Goal: Task Accomplishment & Management: Manage account settings

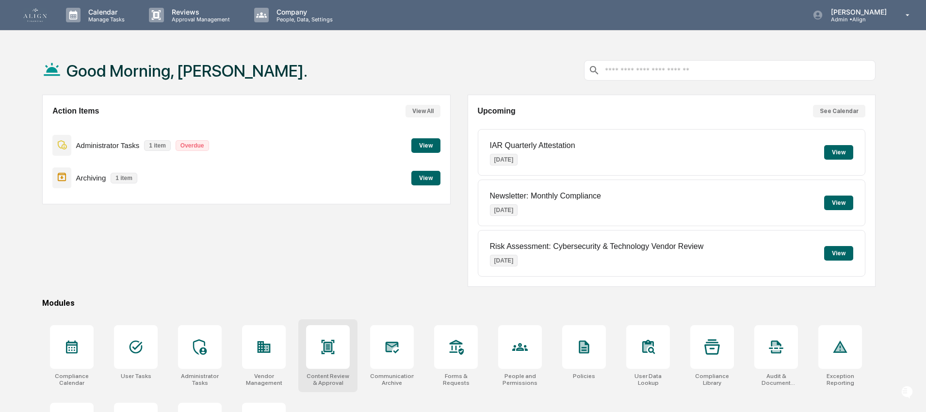
click at [342, 335] on div at bounding box center [328, 347] width 44 height 44
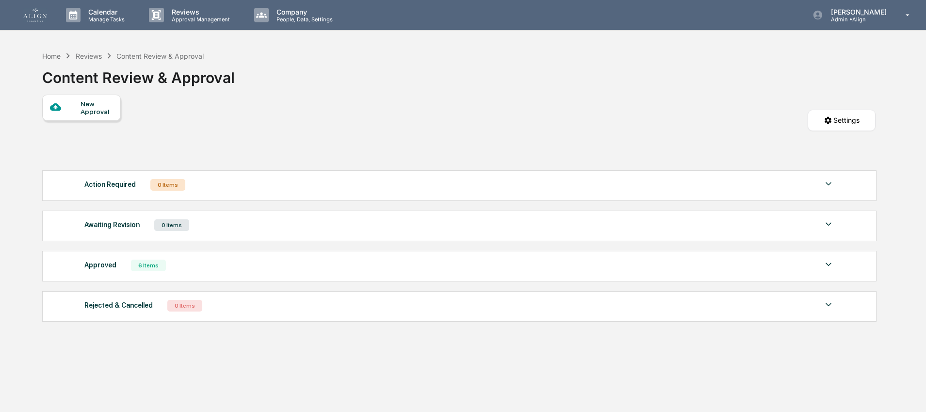
click at [122, 272] on div "Approved 6 Items" at bounding box center [459, 266] width 750 height 14
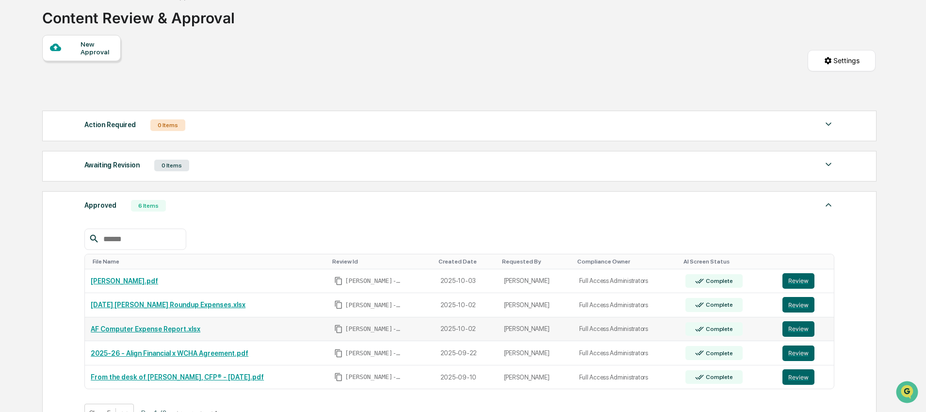
scroll to position [78, 0]
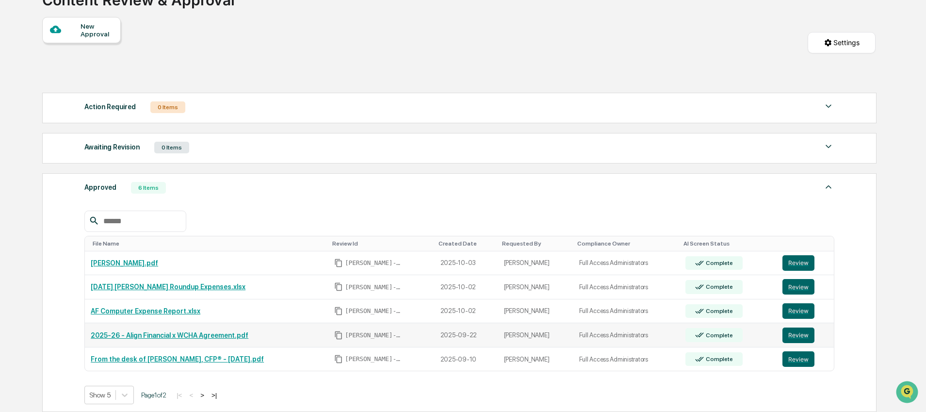
click at [133, 338] on link "2025-26 - Align Financial x WCHA Agreement.pdf" at bounding box center [170, 335] width 158 height 8
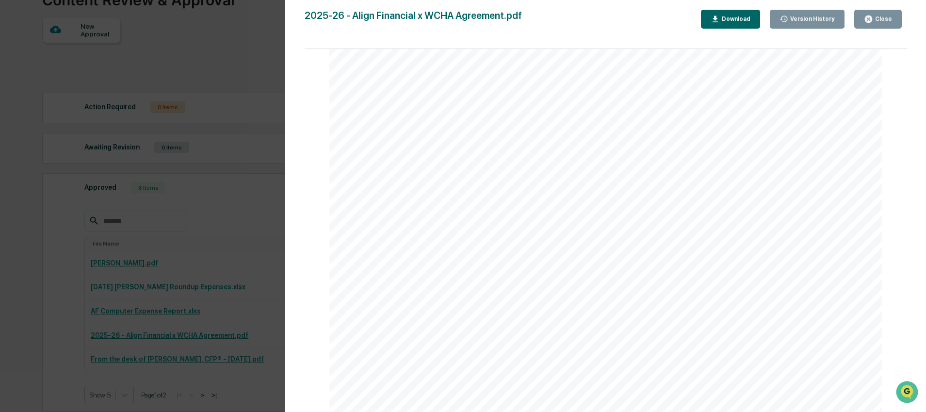
scroll to position [1243, 0]
click at [801, 24] on button "Version History" at bounding box center [807, 19] width 75 height 19
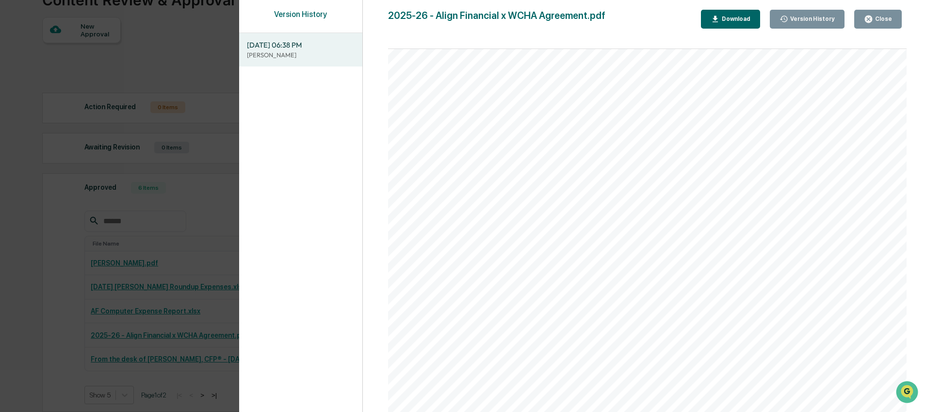
scroll to position [0, 0]
click at [874, 24] on button "Close" at bounding box center [878, 19] width 48 height 19
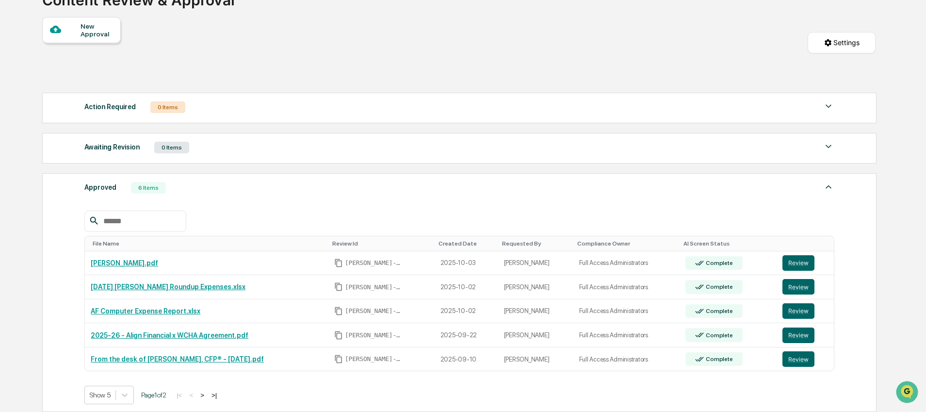
click at [549, 66] on div "New Approval Settings" at bounding box center [458, 52] width 833 height 71
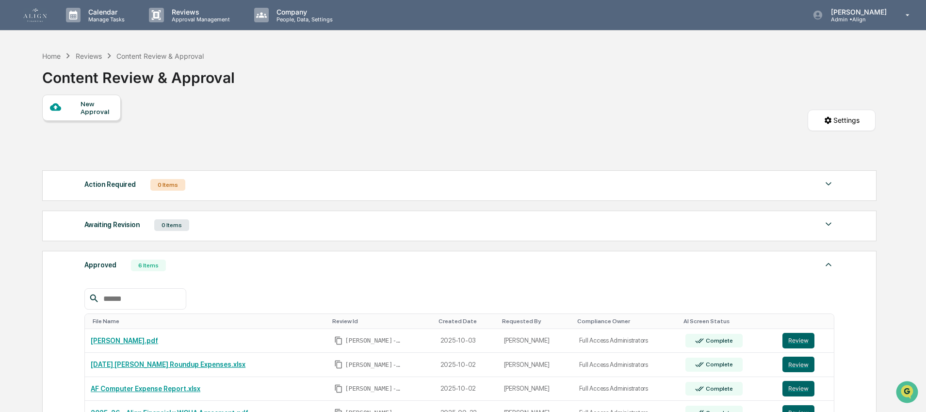
click at [112, 105] on div "New Approval" at bounding box center [97, 108] width 32 height 16
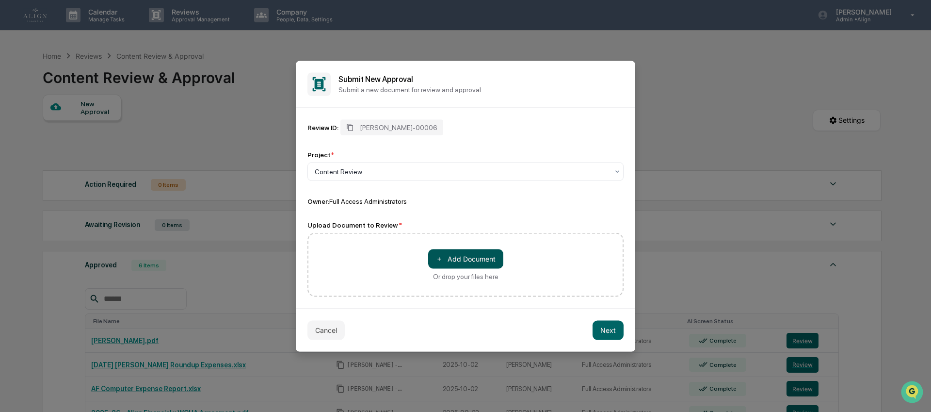
click at [450, 259] on button "＋ Add Document" at bounding box center [465, 258] width 75 height 19
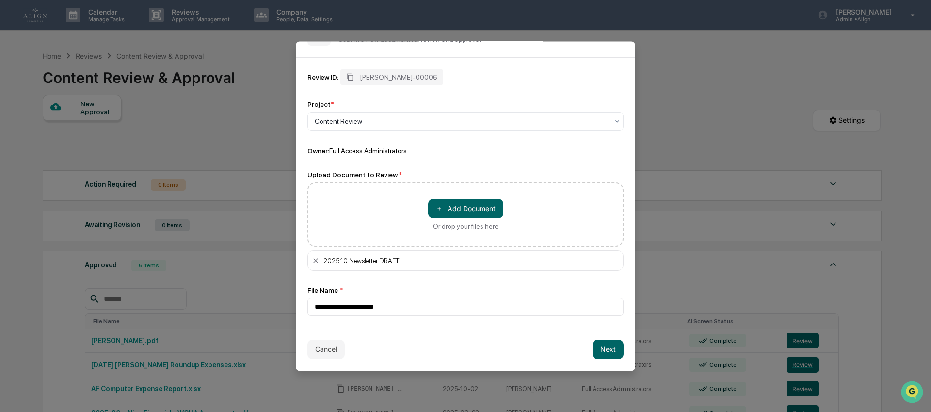
scroll to position [33, 0]
click at [612, 353] on button "Next" at bounding box center [608, 349] width 31 height 19
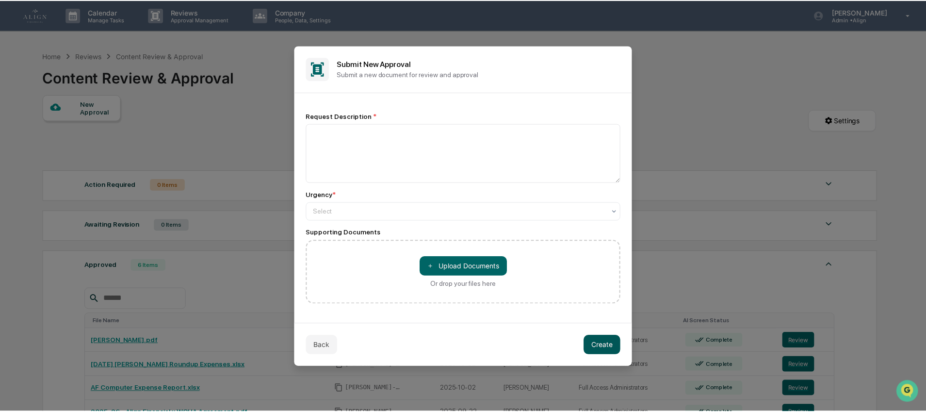
scroll to position [0, 0]
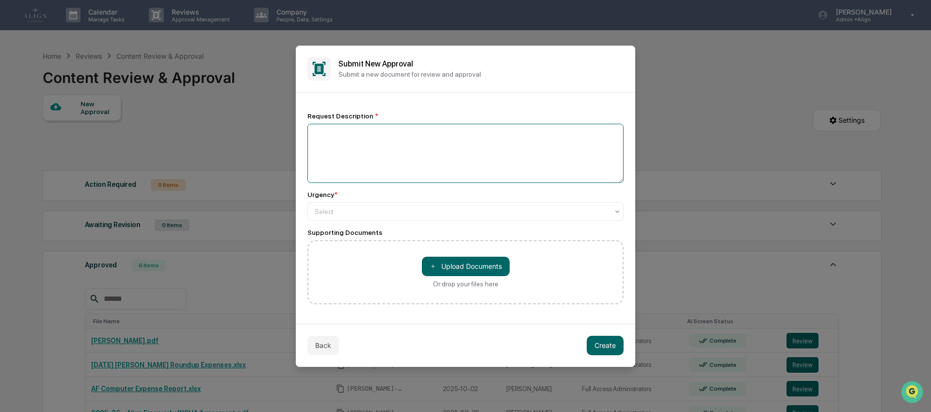
click at [364, 141] on textarea at bounding box center [466, 153] width 316 height 59
type textarea "**********"
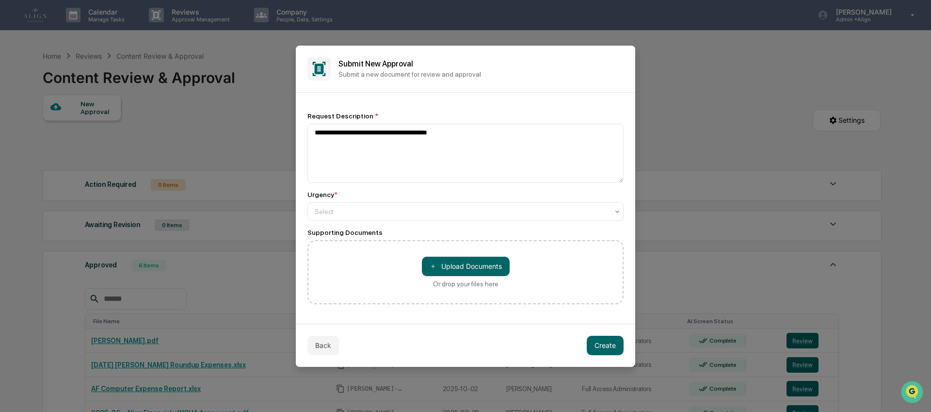
click at [327, 234] on div "Supporting Documents" at bounding box center [466, 232] width 316 height 8
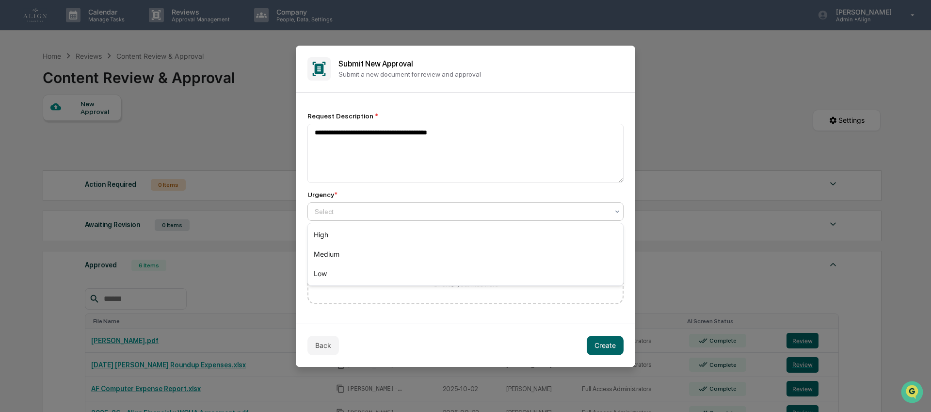
click at [336, 212] on div at bounding box center [462, 212] width 294 height 10
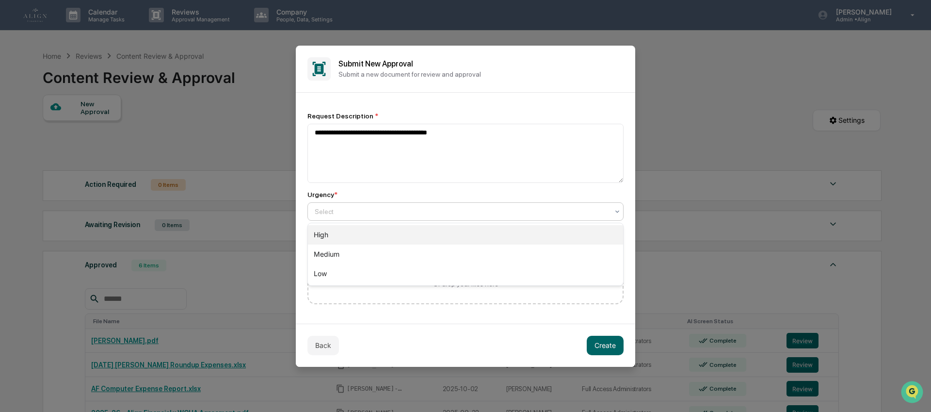
click at [339, 237] on div "High" at bounding box center [465, 234] width 315 height 19
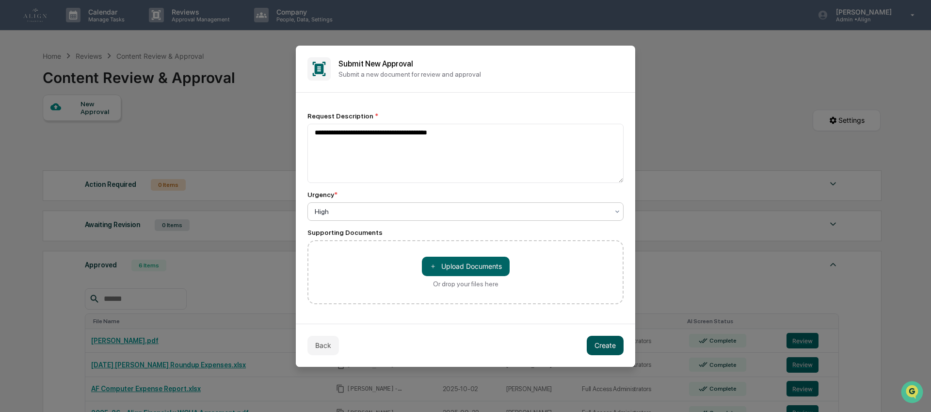
click at [595, 349] on button "Create" at bounding box center [605, 345] width 37 height 19
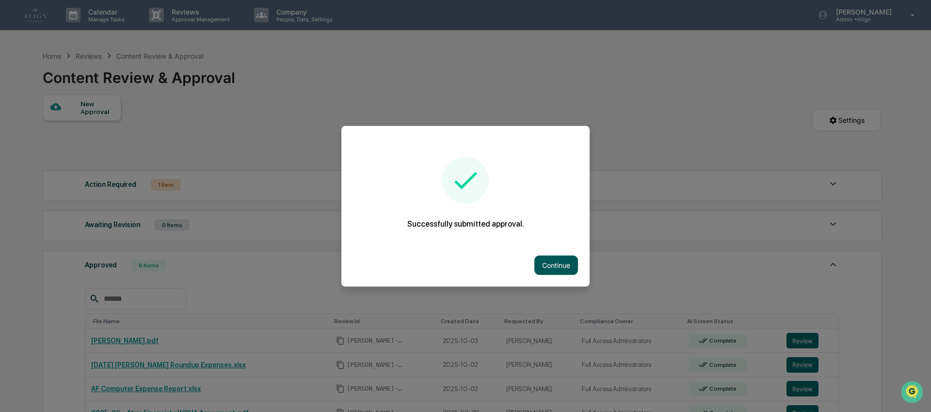
click at [556, 260] on button "Continue" at bounding box center [556, 264] width 44 height 19
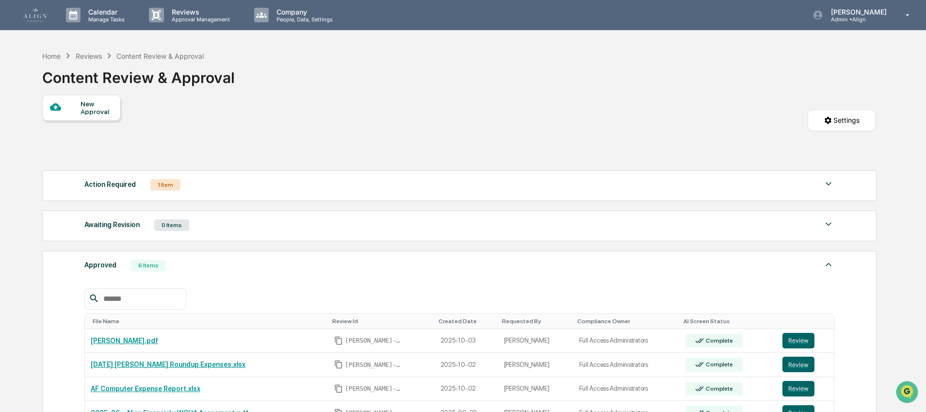
click at [45, 11] on img at bounding box center [34, 15] width 23 height 14
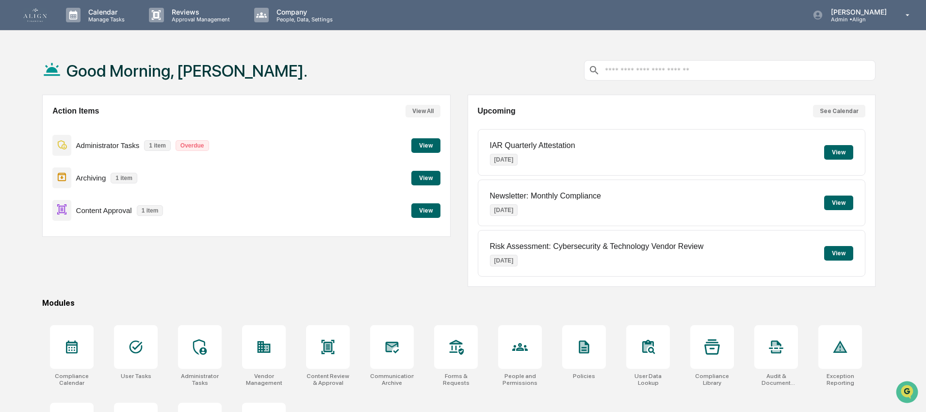
click at [424, 212] on button "View" at bounding box center [425, 210] width 29 height 15
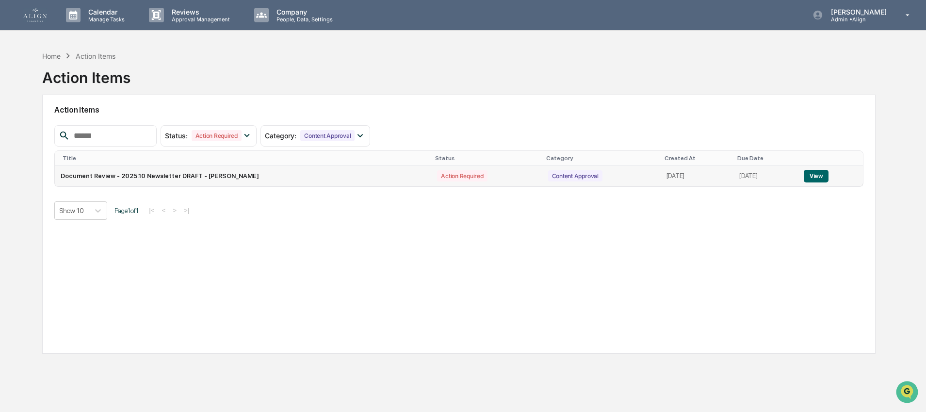
click at [345, 181] on td "Document Review - 2025.10 Newsletter DRAFT - Natalia Benson" at bounding box center [243, 176] width 376 height 20
click at [834, 176] on td "View" at bounding box center [830, 176] width 65 height 20
click at [825, 176] on button "View" at bounding box center [816, 176] width 25 height 13
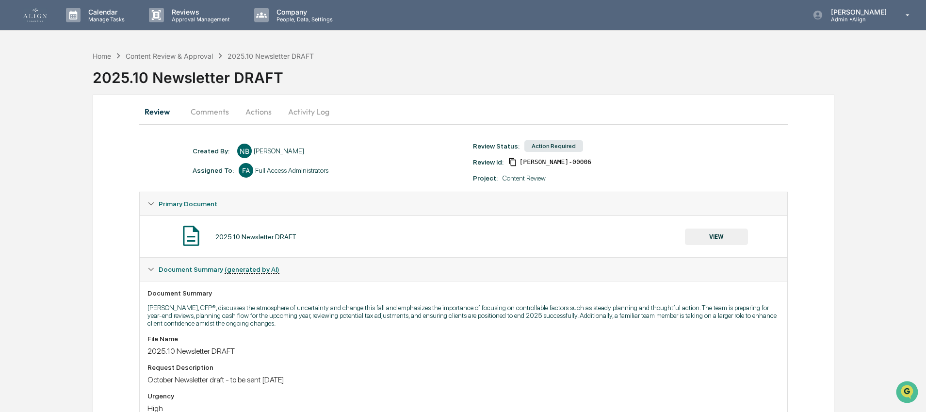
click at [249, 110] on button "Actions" at bounding box center [259, 111] width 44 height 23
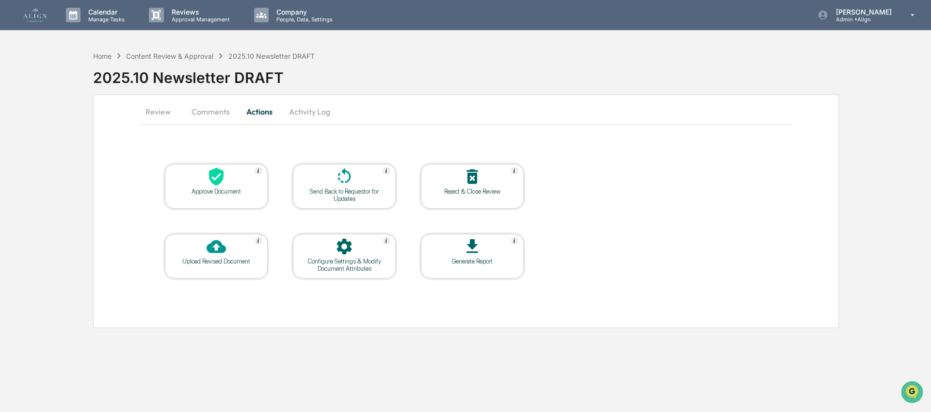
click at [202, 180] on div at bounding box center [216, 177] width 97 height 21
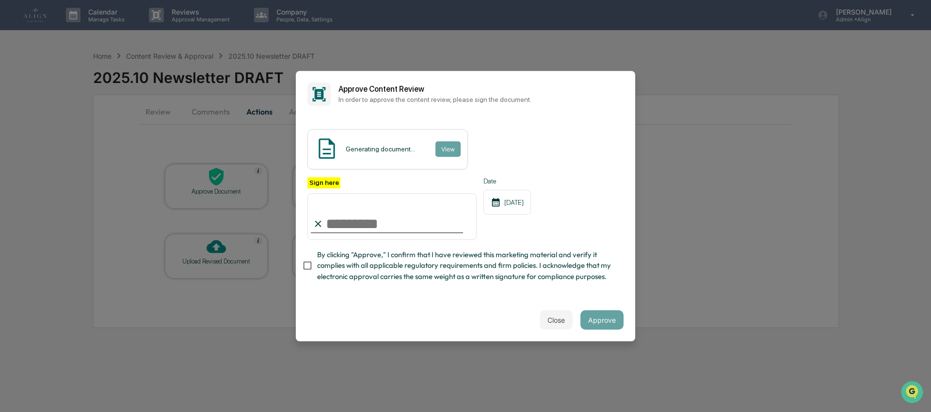
click at [365, 221] on input "Sign here" at bounding box center [392, 216] width 169 height 47
type input "**********"
click at [441, 141] on button "View" at bounding box center [447, 149] width 25 height 16
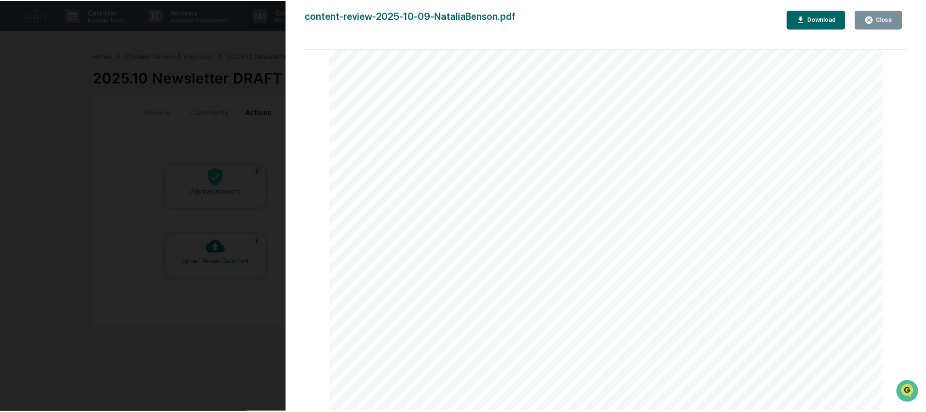
scroll to position [4659, 0]
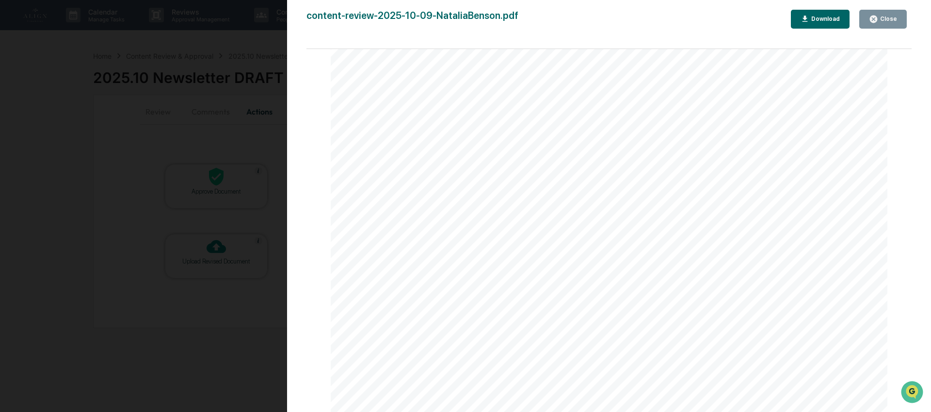
click at [874, 19] on icon "button" at bounding box center [873, 19] width 9 height 9
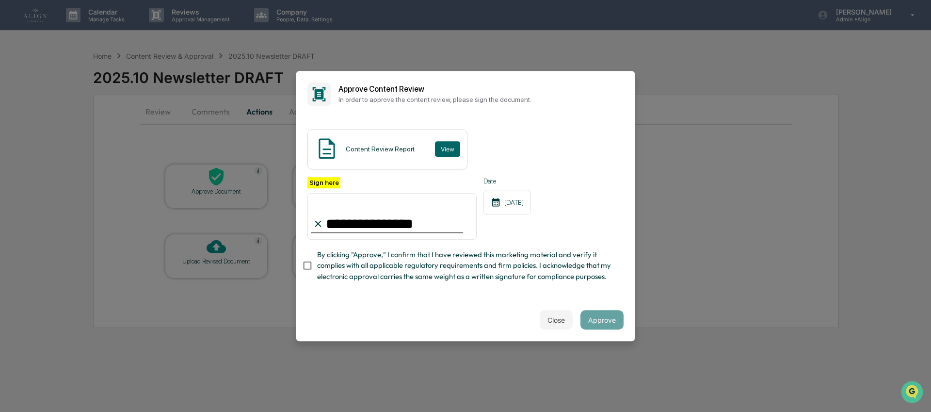
click at [449, 260] on span "By clicking "Approve," I confirm that I have reviewed this marketing material a…" at bounding box center [466, 265] width 299 height 32
click at [592, 322] on button "Approve" at bounding box center [602, 319] width 43 height 19
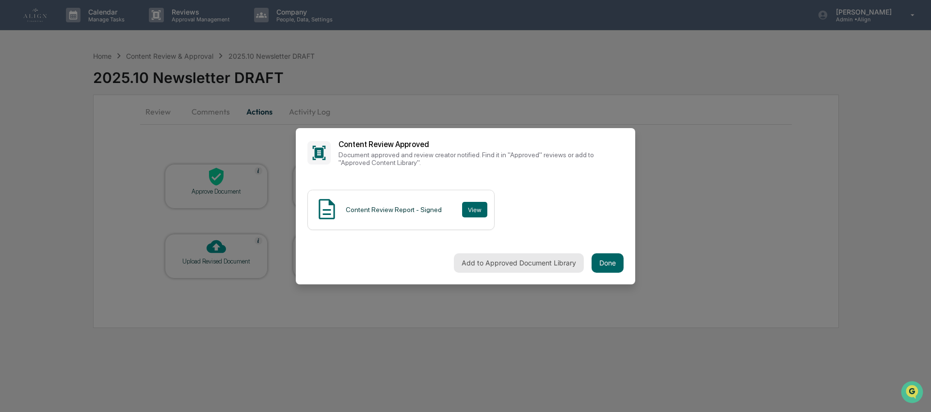
click at [506, 261] on button "Add to Approved Document Library" at bounding box center [519, 262] width 130 height 19
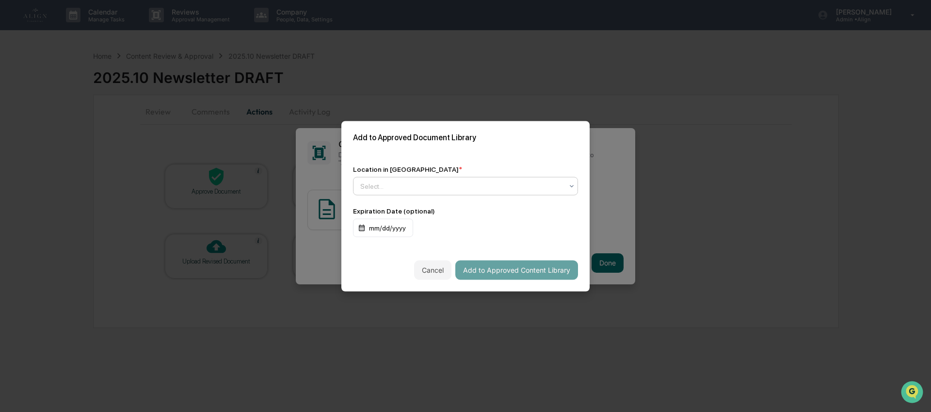
click at [541, 181] on div at bounding box center [461, 186] width 203 height 10
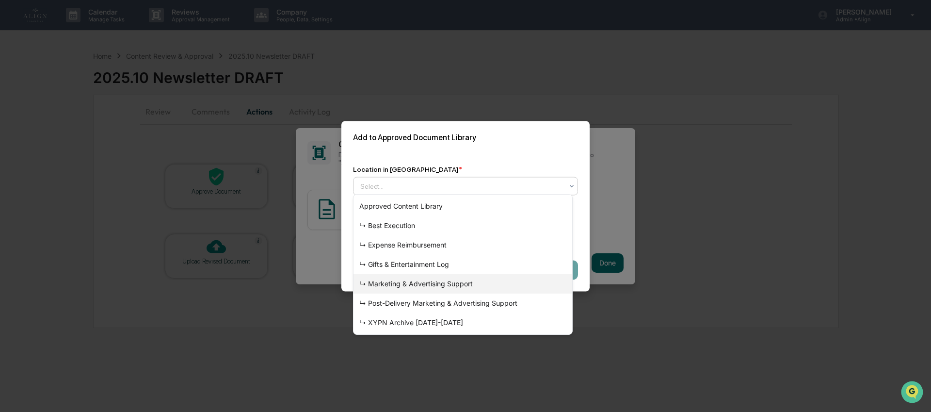
click at [435, 285] on div "↳ Marketing & Advertising Support" at bounding box center [463, 283] width 219 height 19
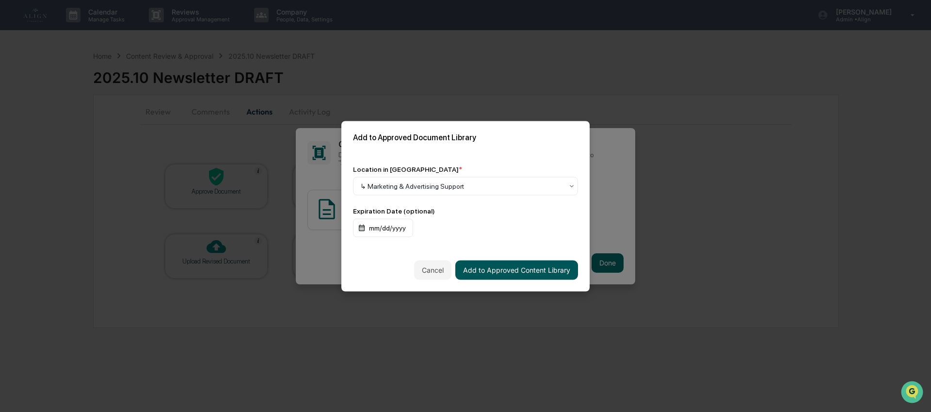
click at [479, 266] on button "Add to Approved Content Library" at bounding box center [516, 269] width 123 height 19
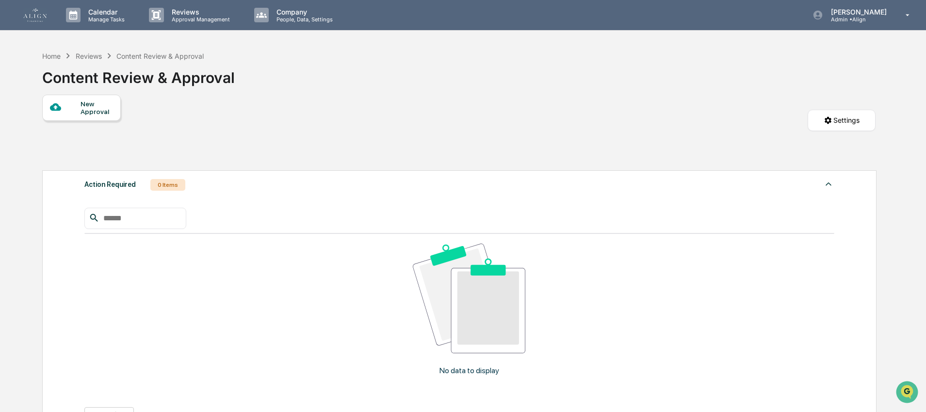
click at [38, 18] on img at bounding box center [34, 15] width 23 height 14
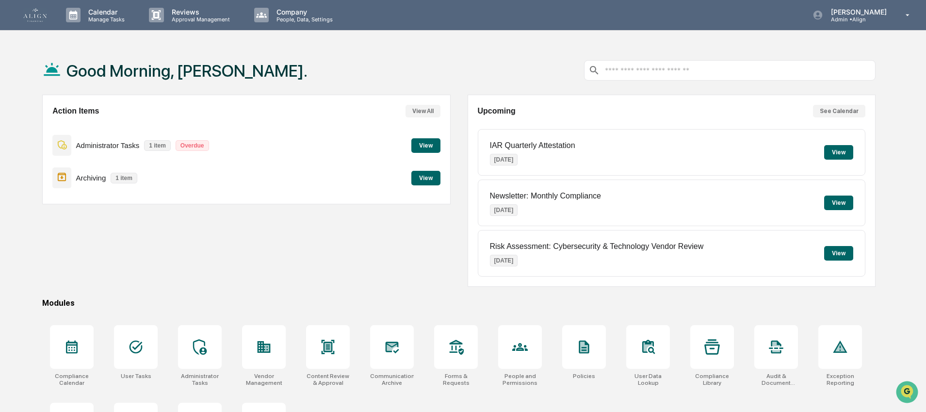
click at [713, 290] on div "Good Morning, Natalia. Action Items View All Administrator Tasks 1 item Overdue…" at bounding box center [459, 257] width 862 height 423
click at [712, 359] on div at bounding box center [712, 347] width 44 height 44
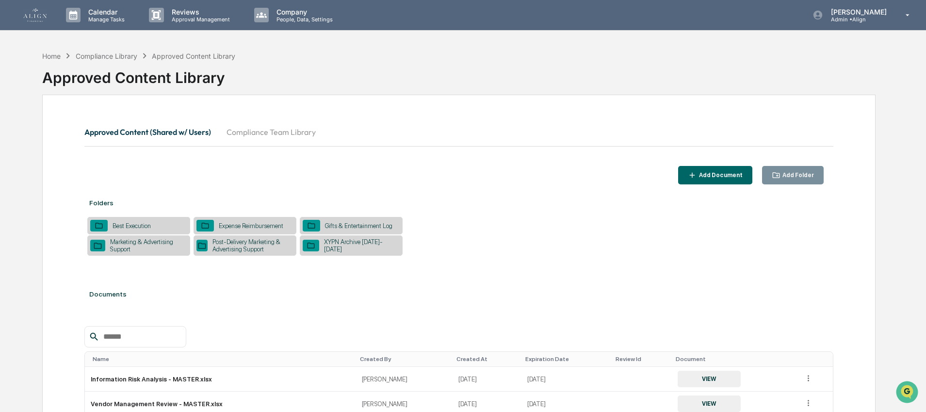
click at [47, 13] on link at bounding box center [40, 15] width 35 height 30
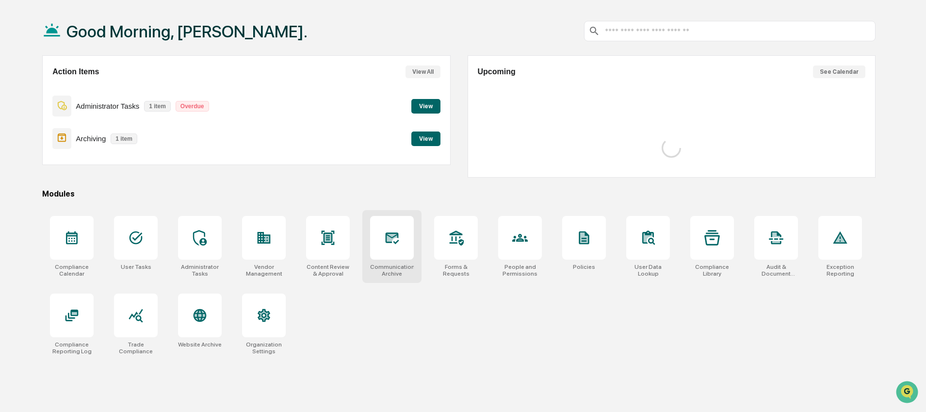
scroll to position [46, 0]
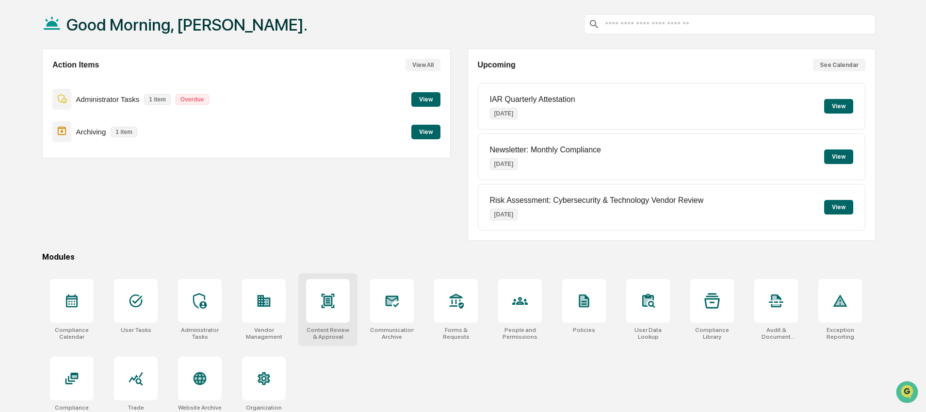
click at [320, 306] on icon at bounding box center [328, 301] width 16 height 16
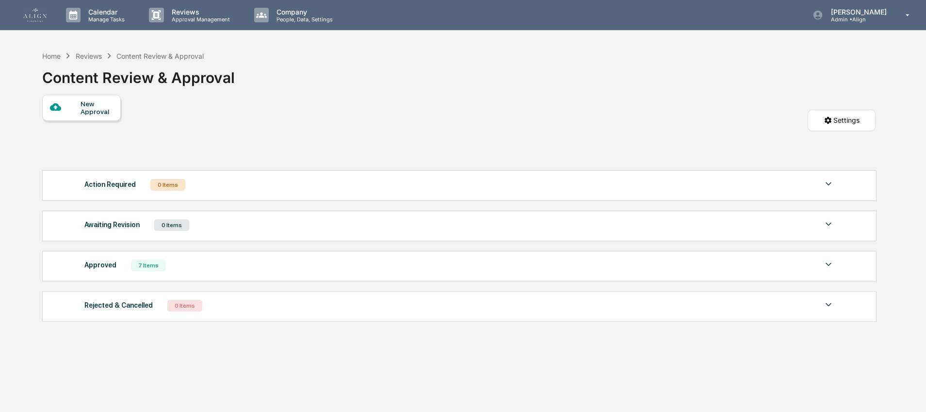
click at [84, 106] on div "New Approval" at bounding box center [97, 108] width 32 height 16
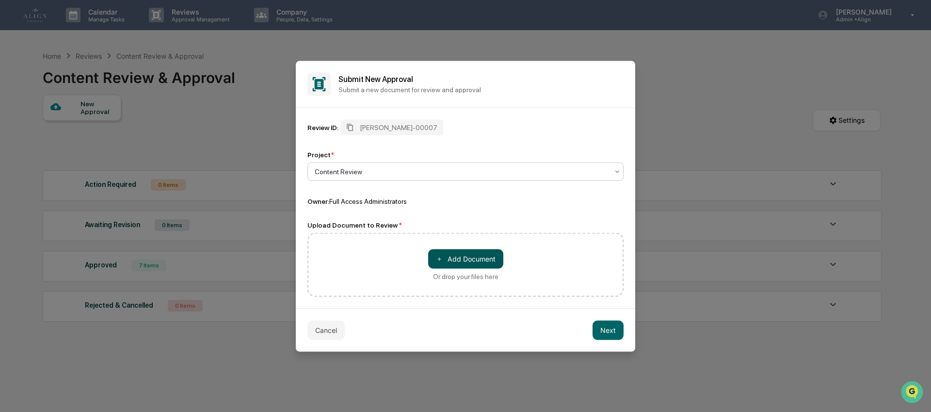
click at [458, 259] on button "＋ Add Document" at bounding box center [465, 258] width 75 height 19
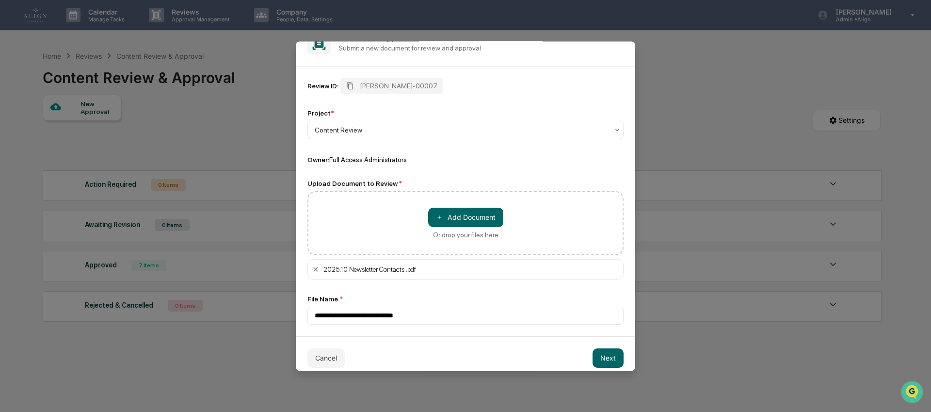
scroll to position [33, 0]
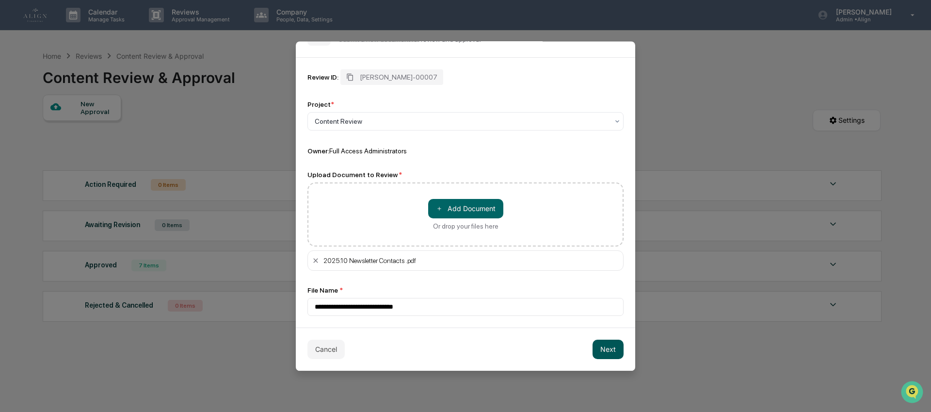
click at [614, 347] on button "Next" at bounding box center [608, 349] width 31 height 19
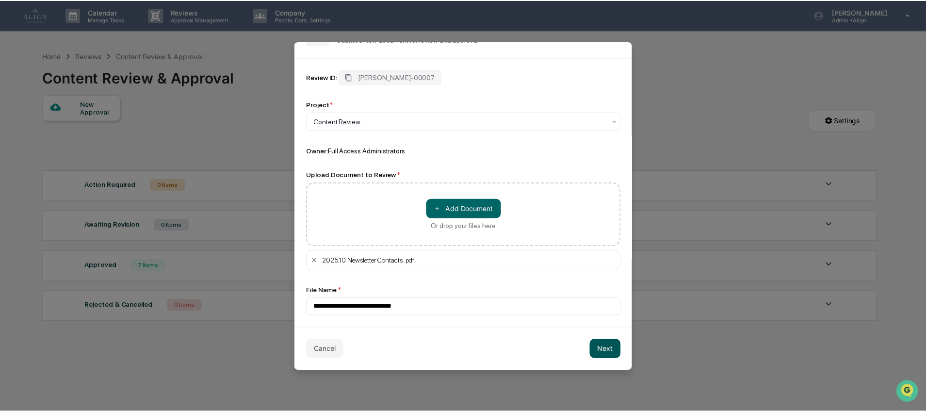
scroll to position [0, 0]
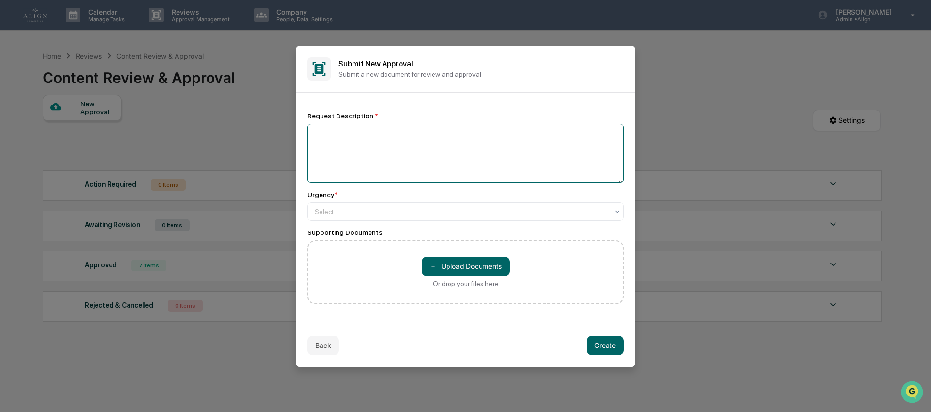
click at [354, 135] on textarea at bounding box center [466, 153] width 316 height 59
type textarea "**********"
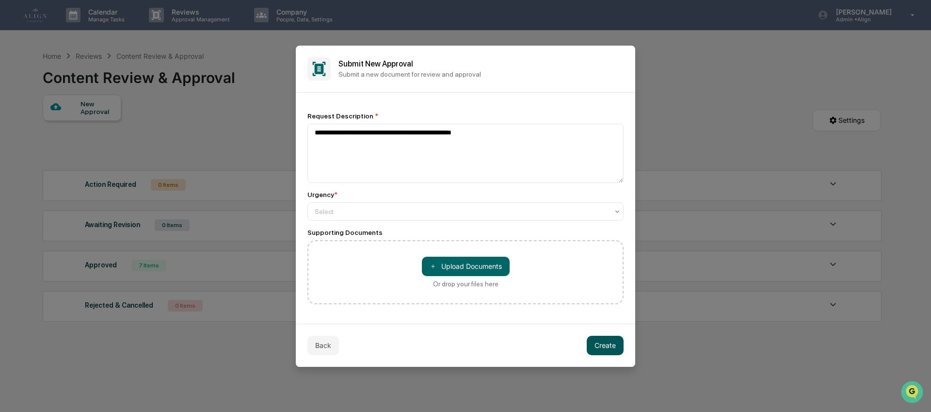
click at [600, 347] on button "Create" at bounding box center [605, 345] width 37 height 19
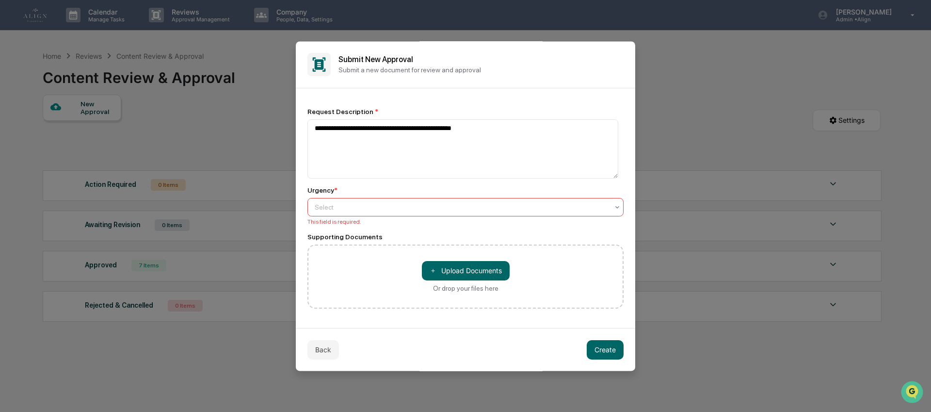
click at [439, 203] on div at bounding box center [462, 207] width 294 height 10
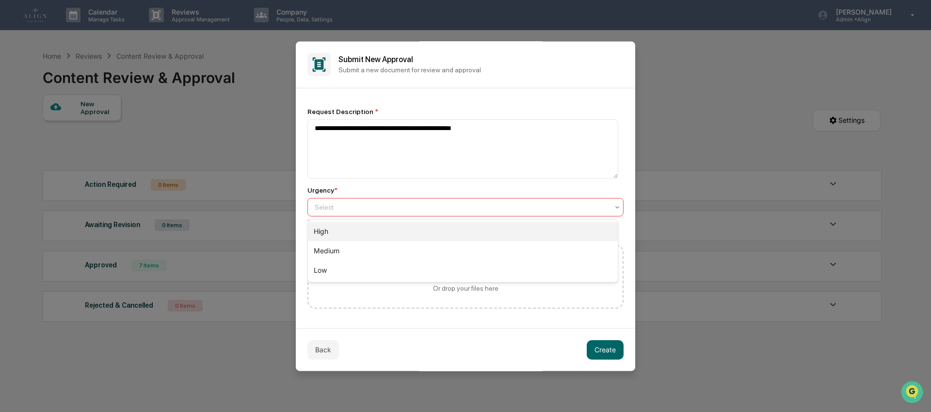
click at [414, 231] on div "High" at bounding box center [463, 231] width 310 height 19
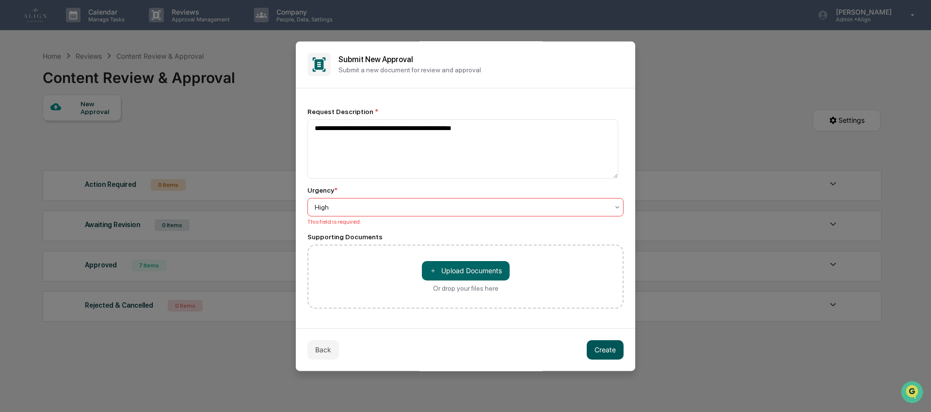
click at [600, 352] on button "Create" at bounding box center [605, 349] width 37 height 19
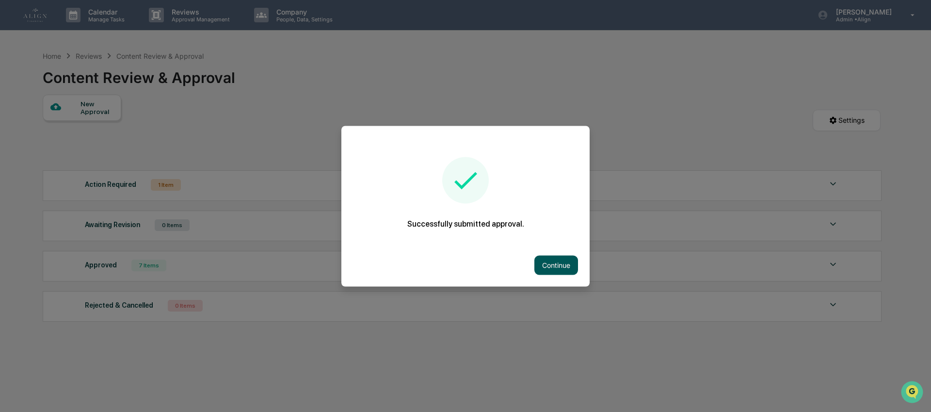
click at [550, 255] on button "Continue" at bounding box center [556, 264] width 44 height 19
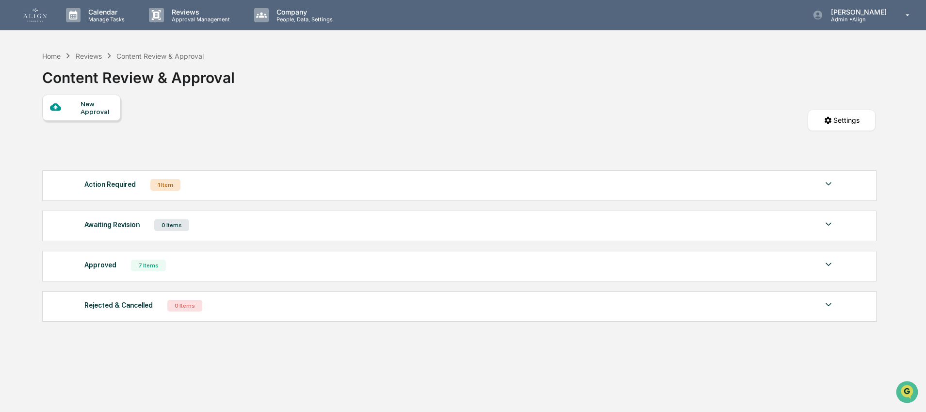
click at [150, 195] on div "Action Required 1 Item File Name Review Id Created Date Requested By Compliance…" at bounding box center [459, 185] width 834 height 31
click at [155, 187] on div "1 Item" at bounding box center [165, 185] width 30 height 12
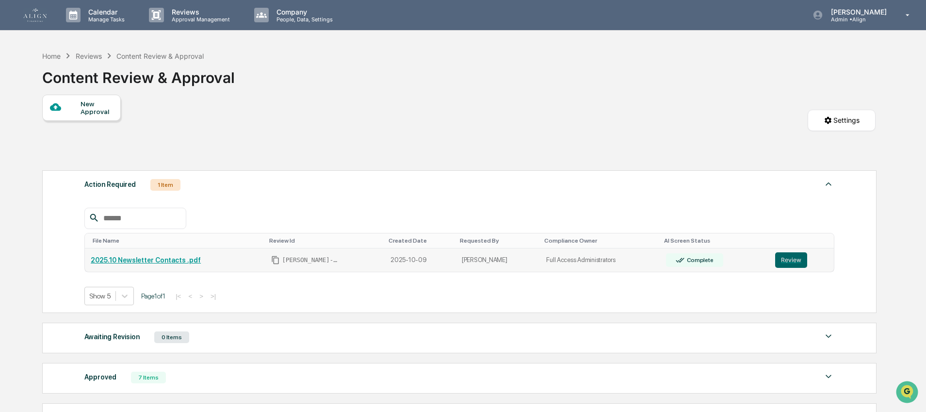
click at [629, 264] on td "Full Access Administrators" at bounding box center [599, 260] width 119 height 24
click at [788, 265] on button "Review" at bounding box center [791, 260] width 32 height 16
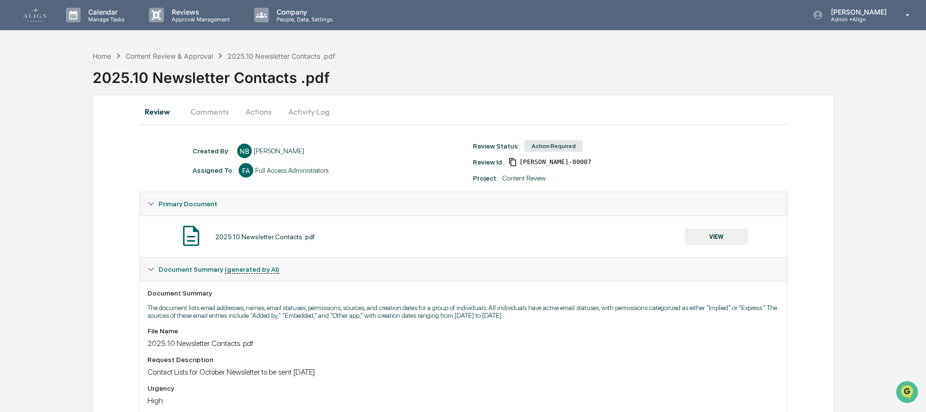
click at [249, 109] on button "Actions" at bounding box center [259, 111] width 44 height 23
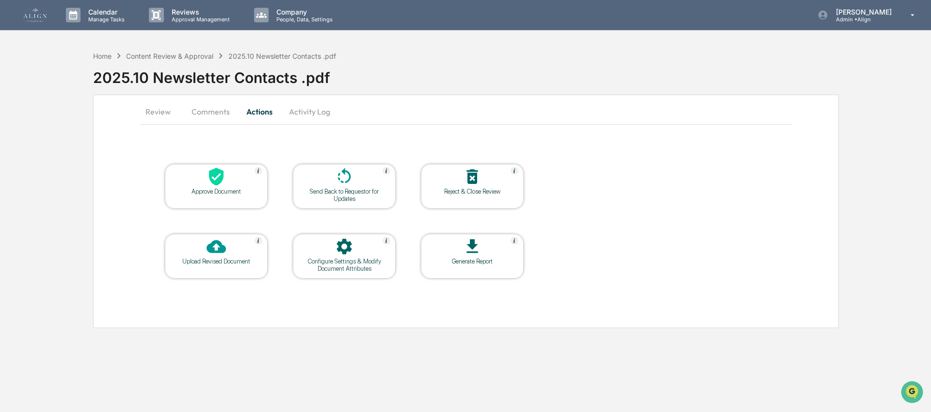
click at [230, 192] on div "Approve Document" at bounding box center [216, 191] width 87 height 7
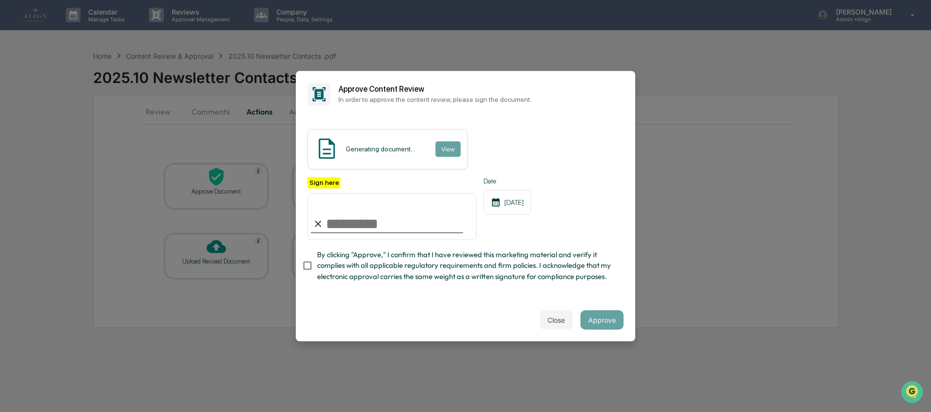
click at [427, 219] on input "Sign here" at bounding box center [392, 216] width 169 height 47
type input "**********"
click at [456, 141] on button "View" at bounding box center [447, 149] width 25 height 16
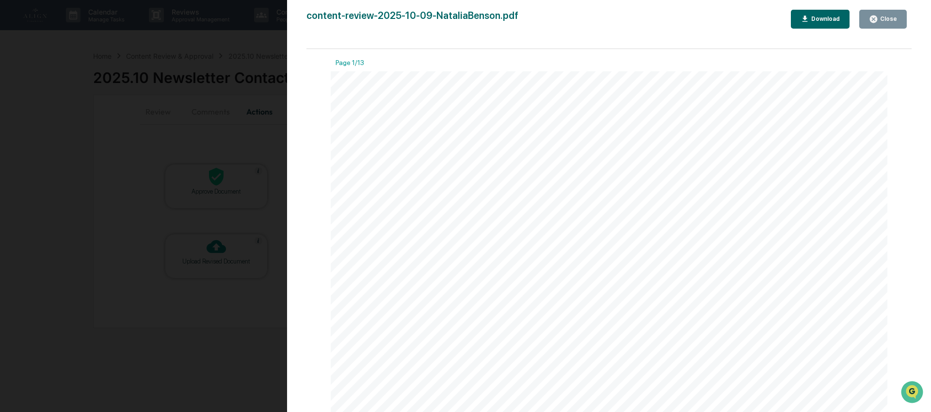
click at [870, 20] on icon "button" at bounding box center [873, 19] width 9 height 9
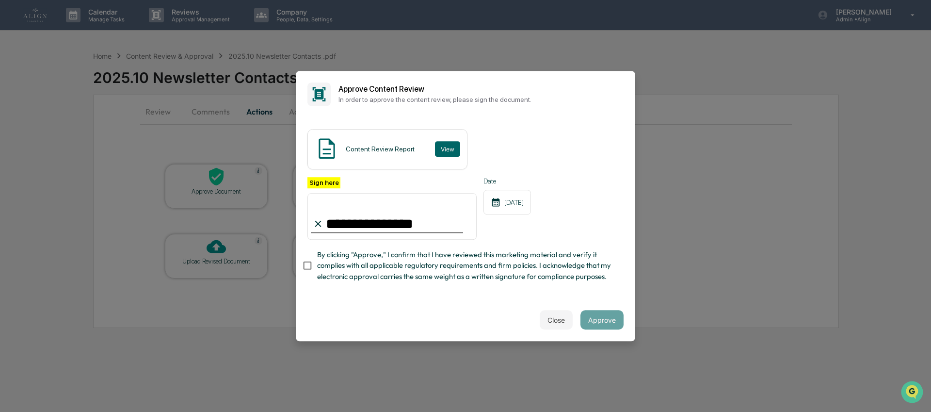
click at [352, 265] on span "By clicking "Approve," I confirm that I have reviewed this marketing material a…" at bounding box center [466, 265] width 299 height 32
click at [594, 320] on button "Approve" at bounding box center [602, 319] width 43 height 19
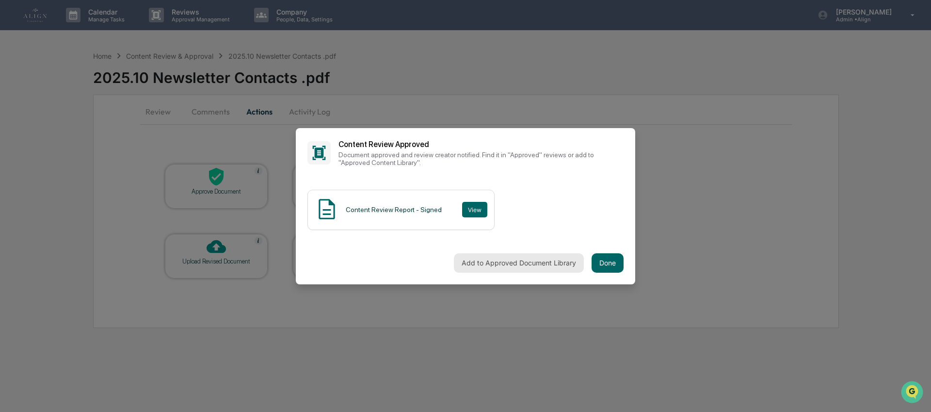
click at [538, 269] on button "Add to Approved Document Library" at bounding box center [519, 262] width 130 height 19
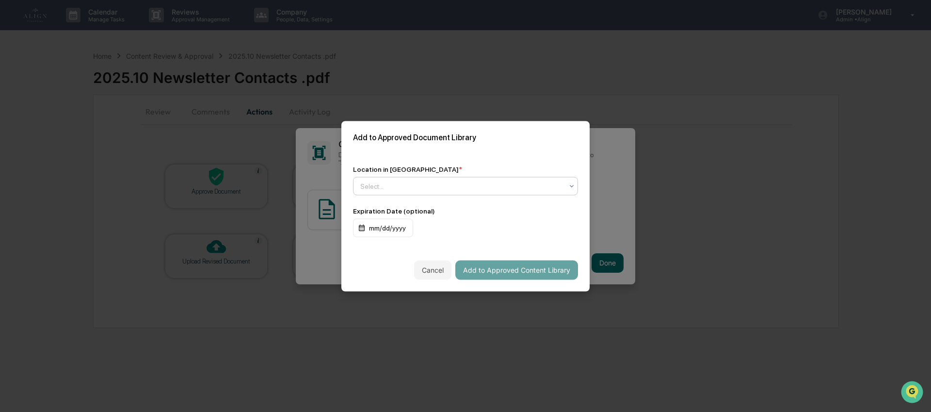
click at [436, 179] on div "Select..." at bounding box center [462, 186] width 212 height 14
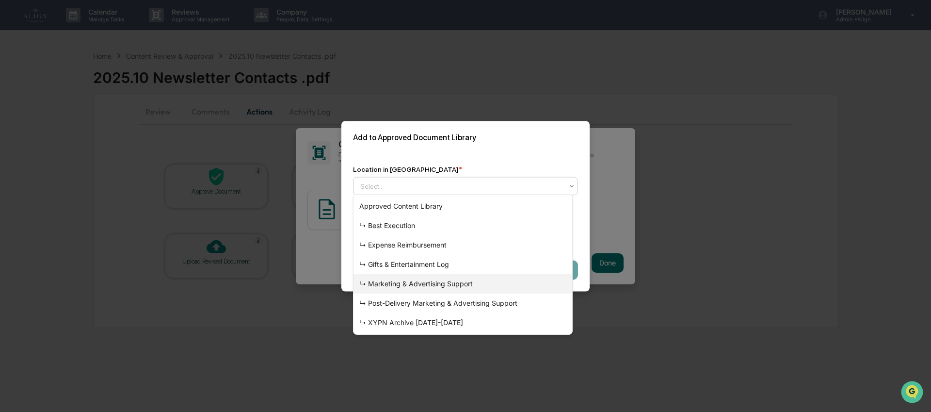
click at [439, 282] on div "↳ Marketing & Advertising Support" at bounding box center [463, 283] width 219 height 19
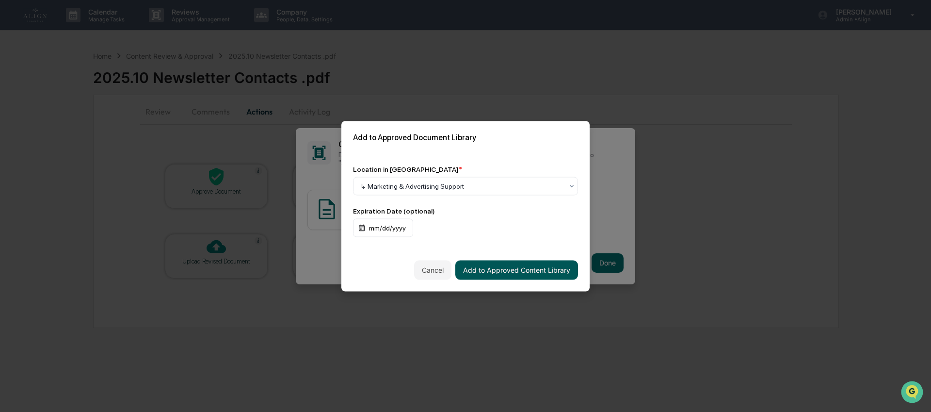
click at [491, 267] on button "Add to Approved Content Library" at bounding box center [516, 269] width 123 height 19
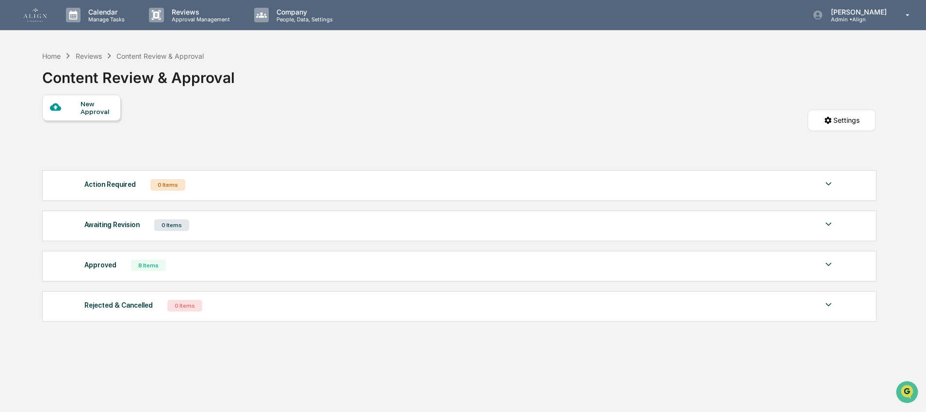
click at [96, 103] on div "New Approval" at bounding box center [97, 108] width 32 height 16
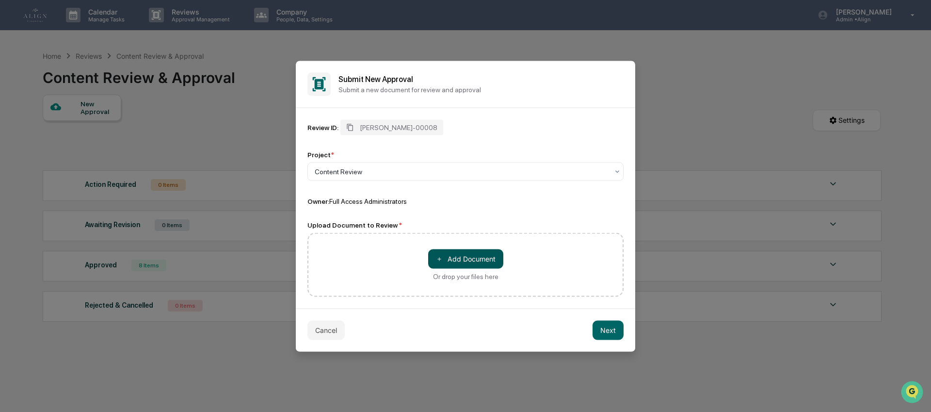
click at [470, 256] on button "＋ Add Document" at bounding box center [465, 258] width 75 height 19
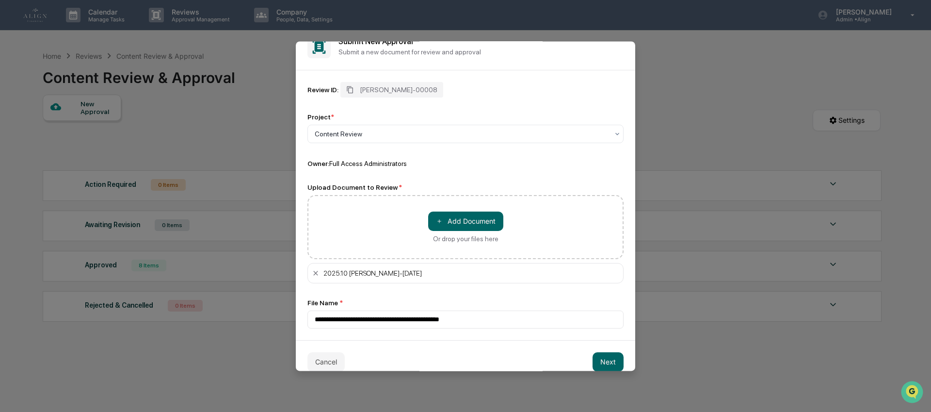
scroll to position [33, 0]
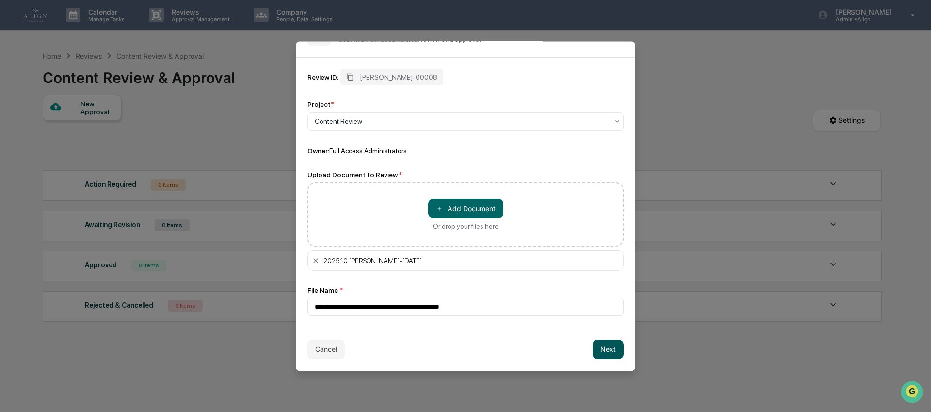
click at [600, 355] on button "Next" at bounding box center [608, 349] width 31 height 19
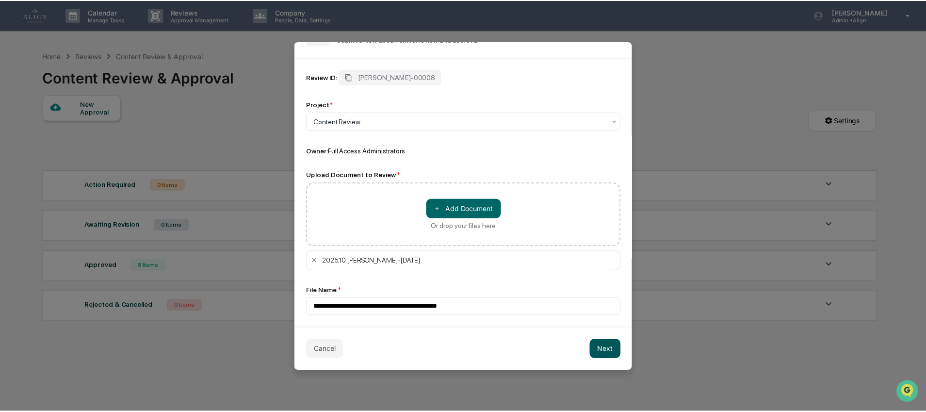
scroll to position [0, 0]
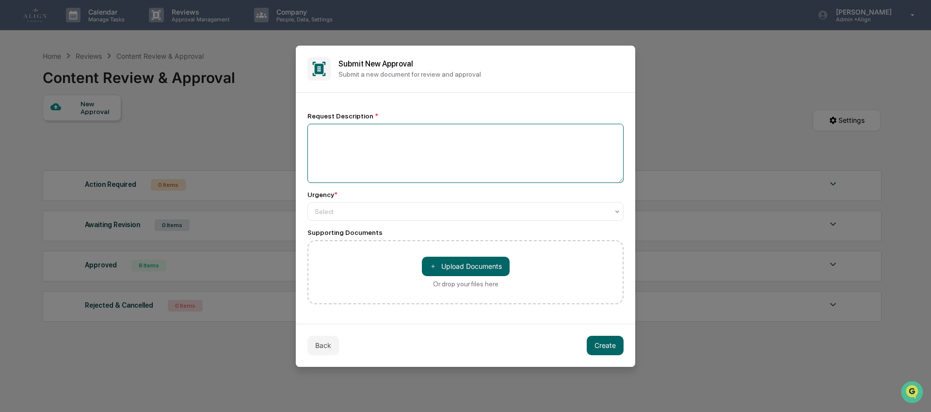
click at [363, 146] on textarea at bounding box center [466, 153] width 316 height 59
type textarea "**********"
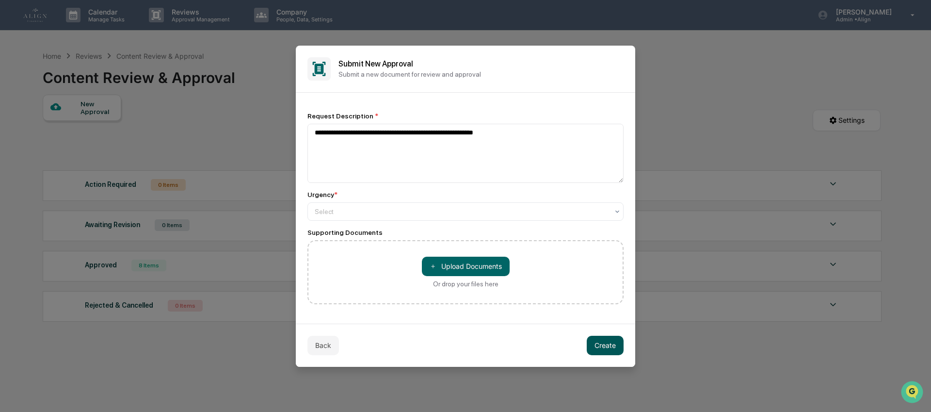
click at [599, 355] on button "Create" at bounding box center [605, 345] width 37 height 19
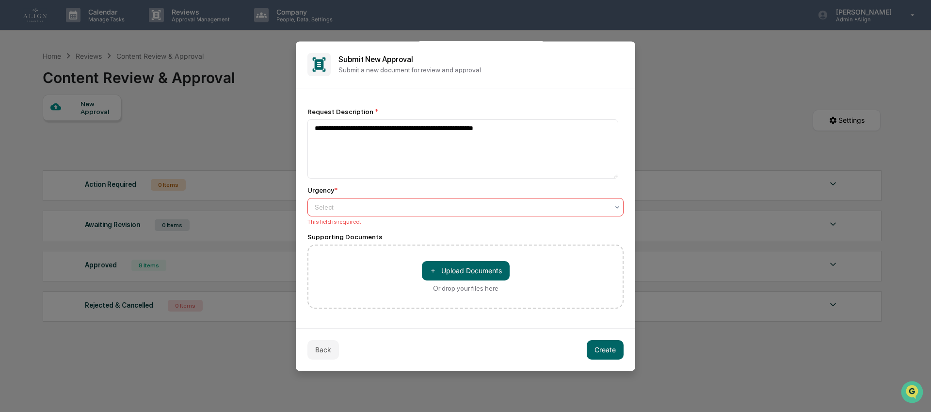
click at [399, 213] on div "Select" at bounding box center [462, 207] width 304 height 14
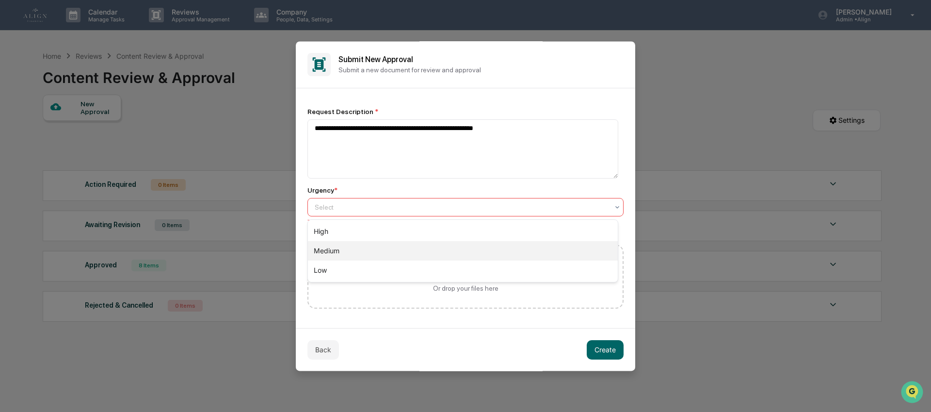
click at [389, 251] on div "Medium" at bounding box center [463, 250] width 310 height 19
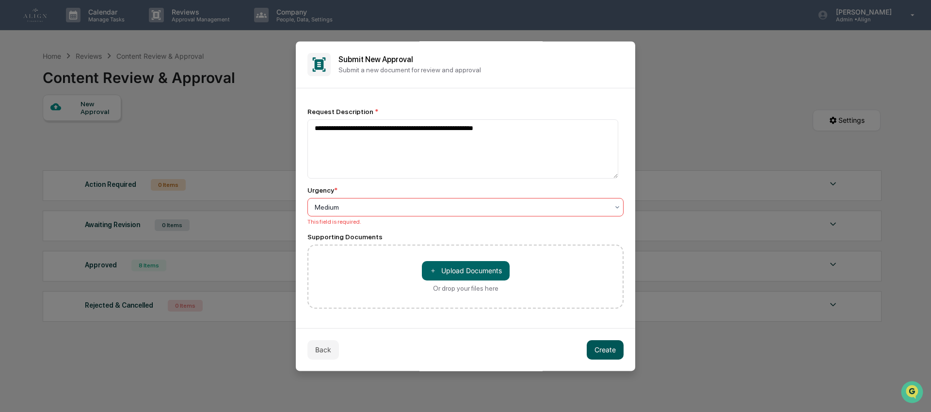
click at [595, 349] on button "Create" at bounding box center [605, 349] width 37 height 19
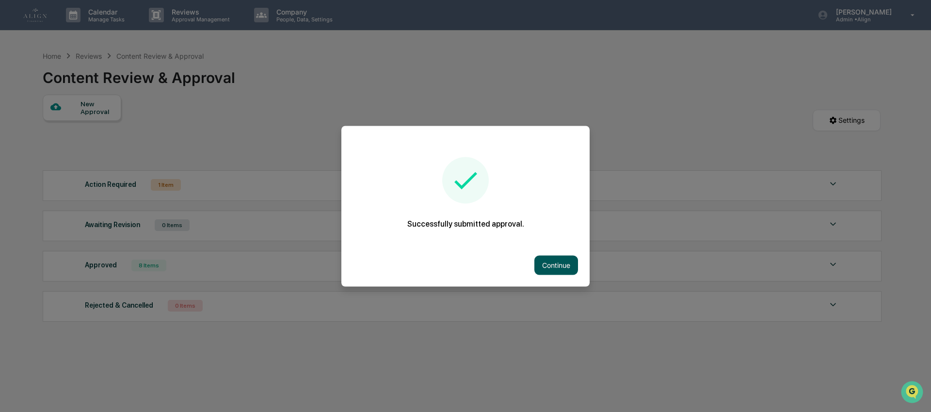
click at [558, 265] on button "Continue" at bounding box center [556, 264] width 44 height 19
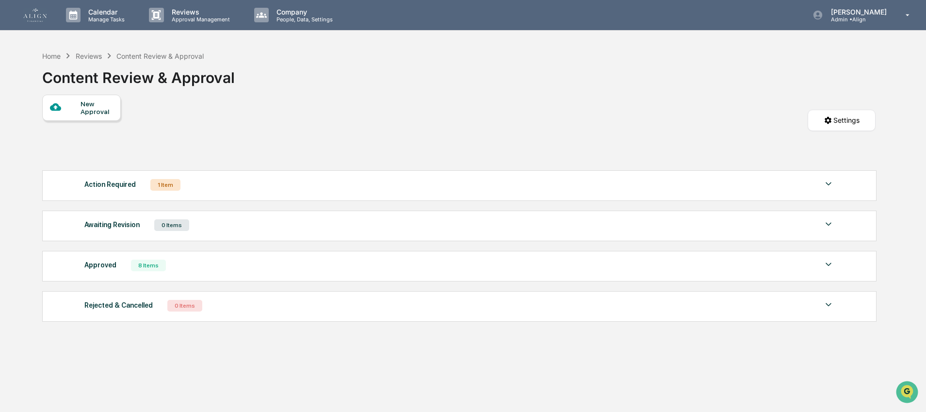
click at [121, 188] on div "Action Required" at bounding box center [109, 184] width 51 height 13
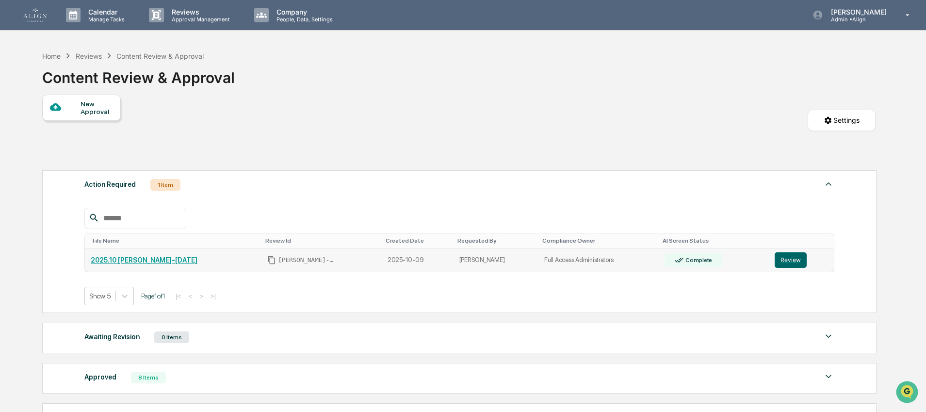
click at [174, 264] on link "2025.10 [PERSON_NAME]-[DATE]" at bounding box center [144, 260] width 107 height 8
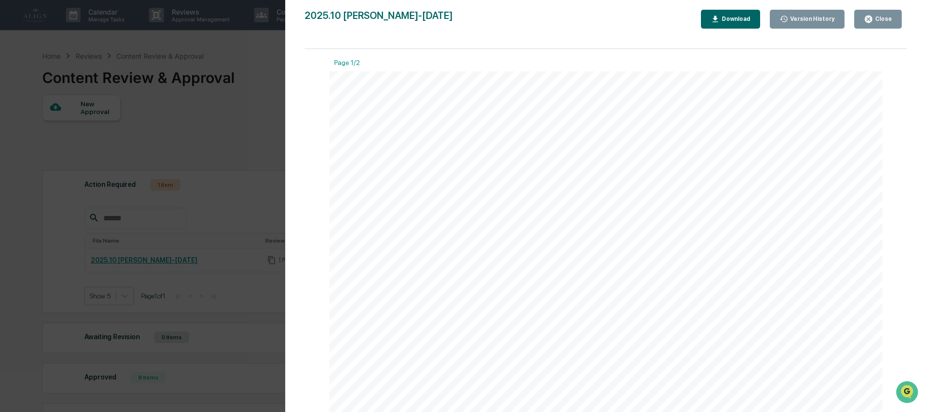
click at [886, 13] on button "Close" at bounding box center [878, 19] width 48 height 19
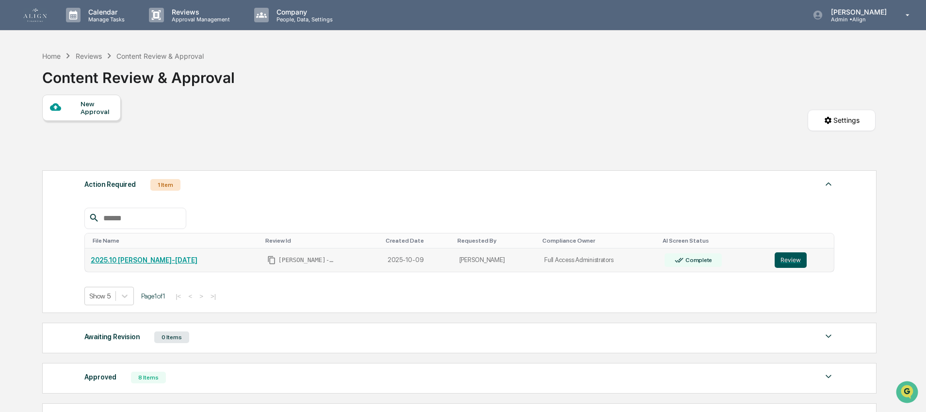
click at [788, 266] on button "Review" at bounding box center [791, 260] width 32 height 16
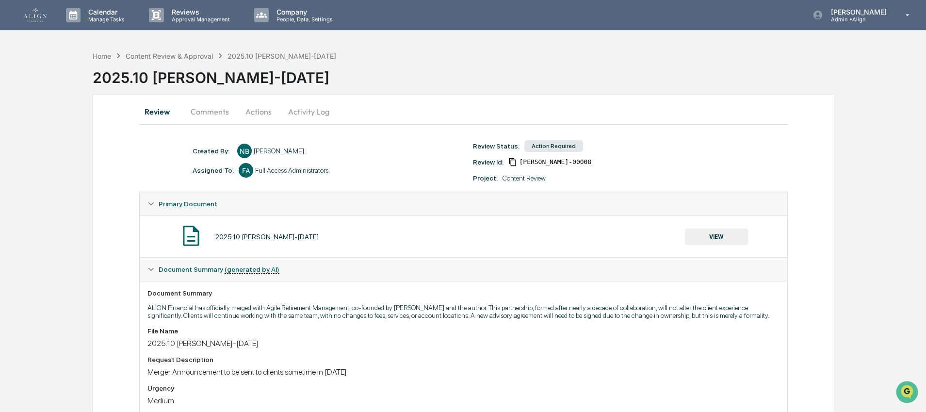
click at [263, 113] on button "Actions" at bounding box center [259, 111] width 44 height 23
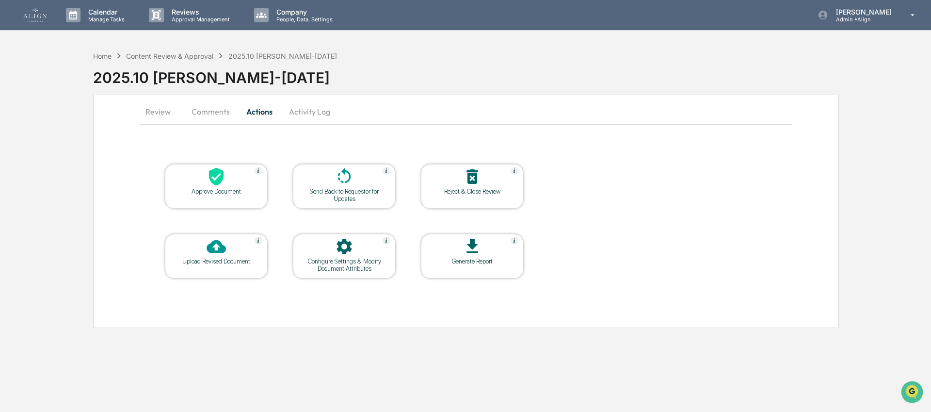
click at [227, 203] on div "Approve Document" at bounding box center [216, 186] width 103 height 45
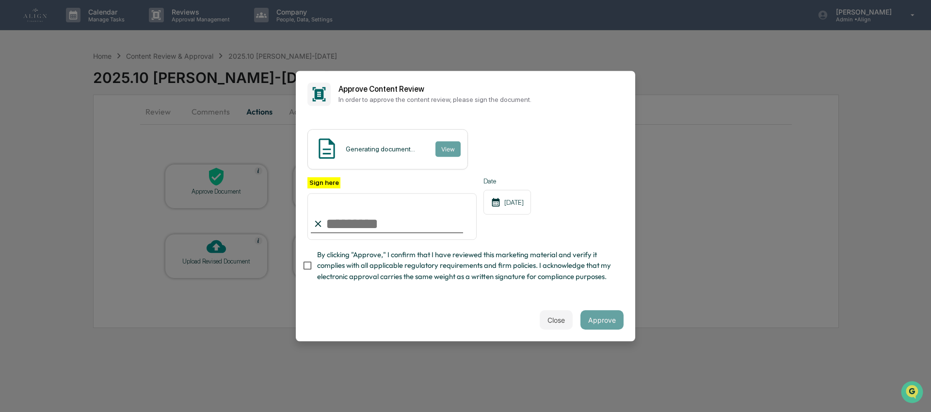
click at [404, 213] on input "Sign here" at bounding box center [392, 216] width 169 height 47
type input "**********"
click at [454, 145] on button "View" at bounding box center [447, 149] width 25 height 16
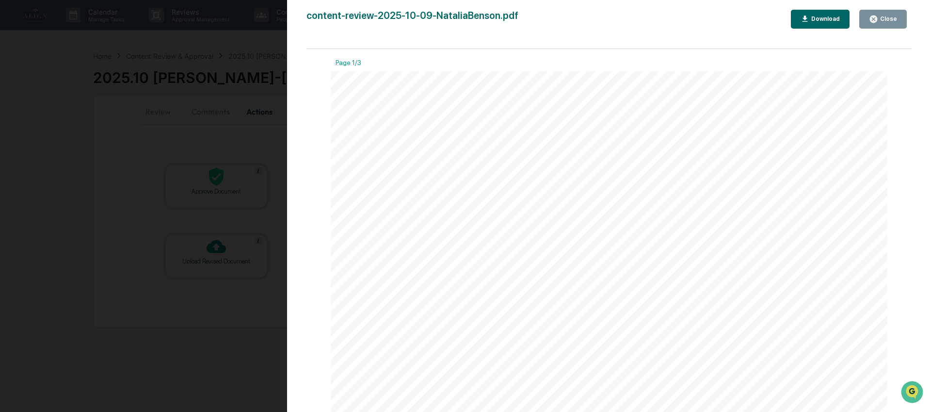
click at [859, 16] on div "Close" at bounding box center [881, 19] width 52 height 19
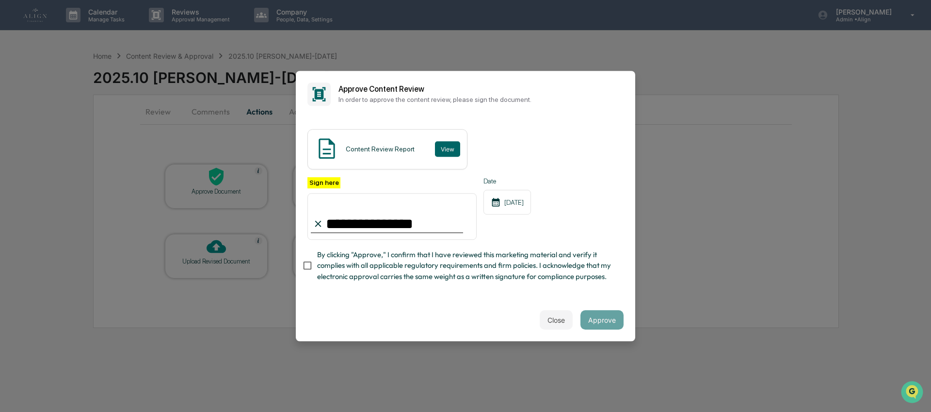
click at [483, 266] on span "By clicking "Approve," I confirm that I have reviewed this marketing material a…" at bounding box center [466, 265] width 299 height 32
click at [600, 320] on button "Approve" at bounding box center [602, 319] width 43 height 19
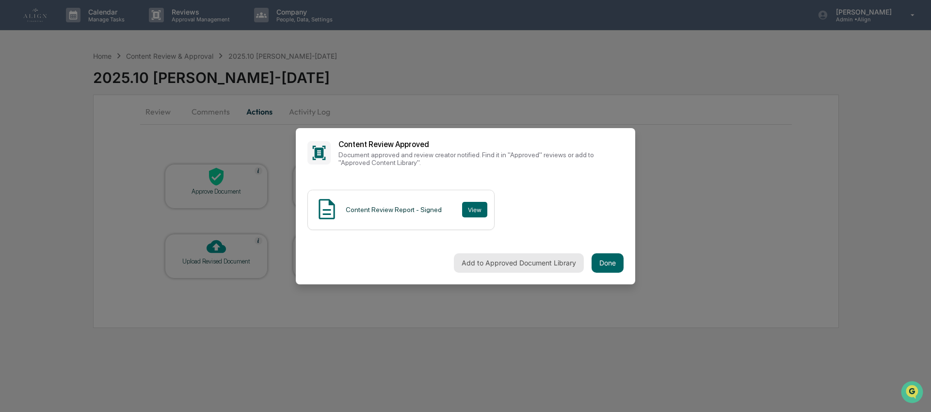
click at [516, 262] on button "Add to Approved Document Library" at bounding box center [519, 262] width 130 height 19
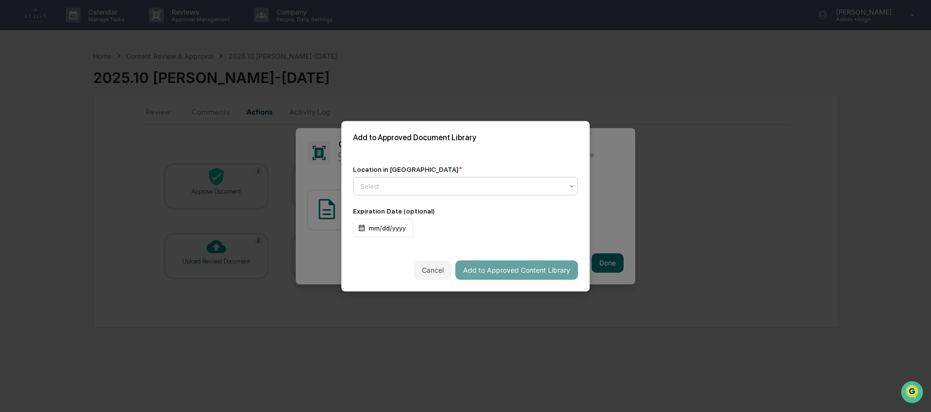
click at [397, 177] on div "Select..." at bounding box center [465, 186] width 225 height 18
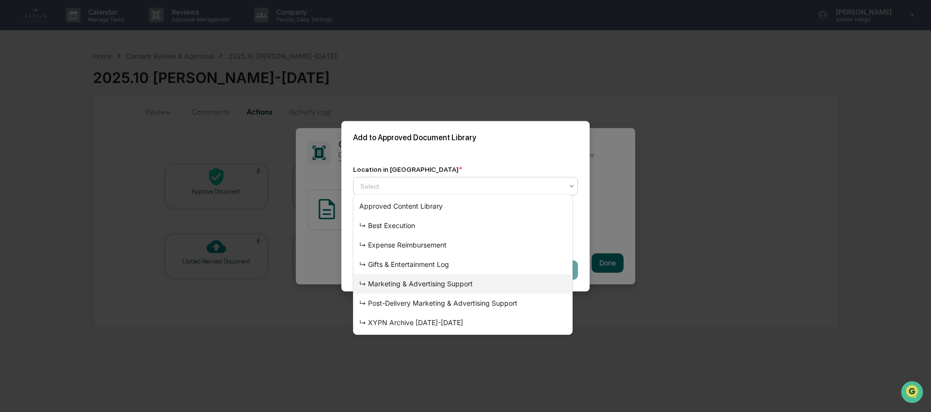
click at [427, 283] on div "↳ Marketing & Advertising Support" at bounding box center [463, 283] width 219 height 19
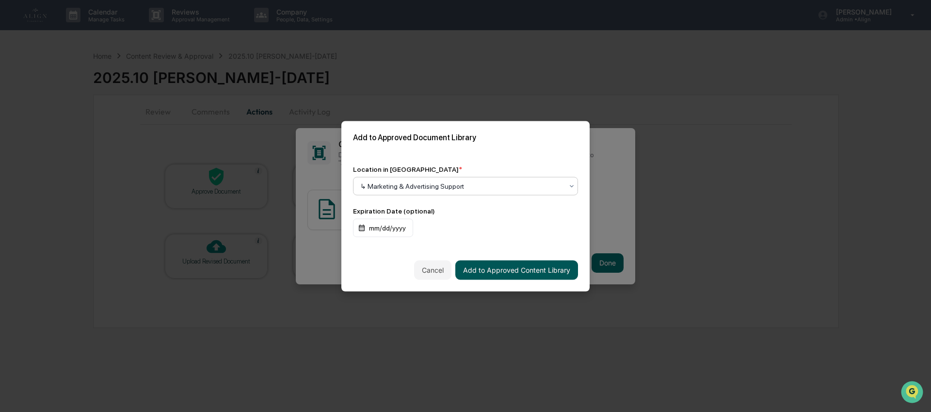
click at [472, 267] on button "Add to Approved Content Library" at bounding box center [516, 269] width 123 height 19
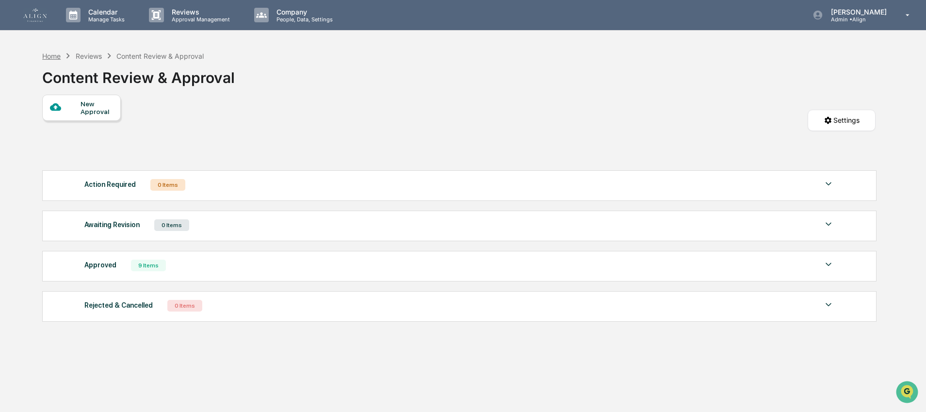
click at [56, 58] on div "Home" at bounding box center [51, 56] width 18 height 8
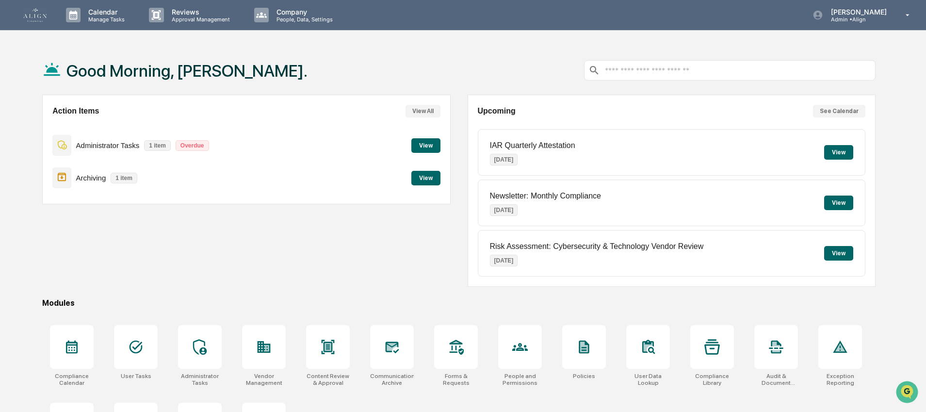
click at [406, 173] on div "Archiving 1 item View" at bounding box center [246, 178] width 388 height 32
click at [436, 176] on button "View" at bounding box center [425, 178] width 29 height 15
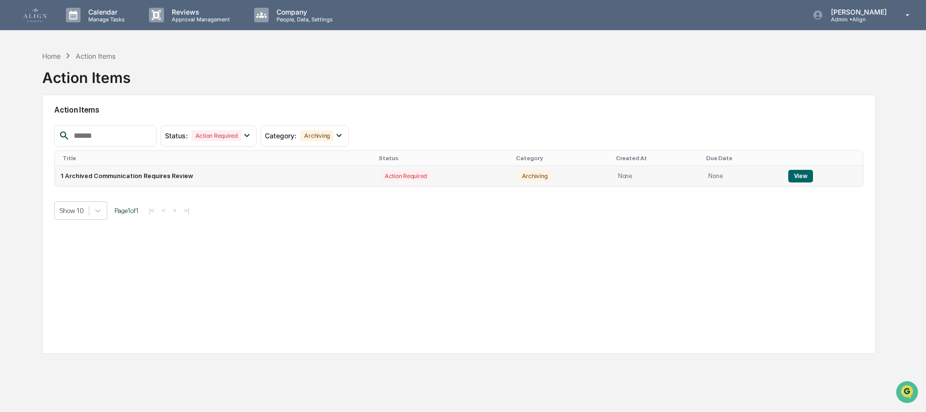
click at [790, 180] on button "View" at bounding box center [800, 176] width 25 height 13
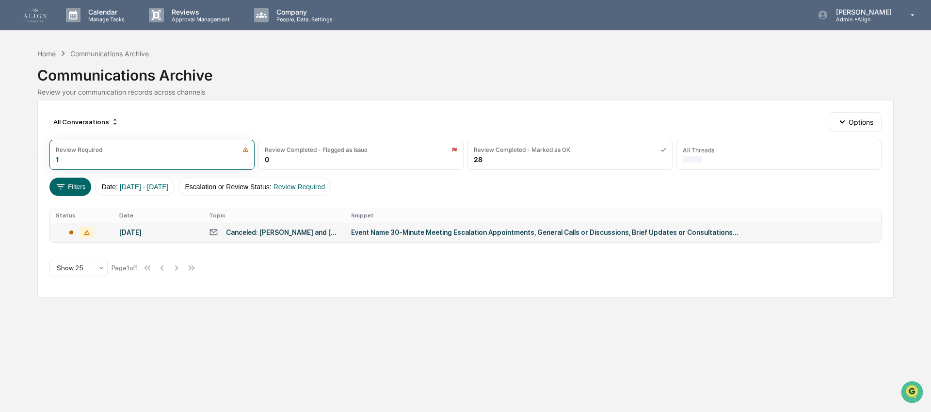
click at [418, 236] on div "Event Name 30-Minute Meeting Escalation Appointments, General Calls or Discussi…" at bounding box center [545, 232] width 388 height 8
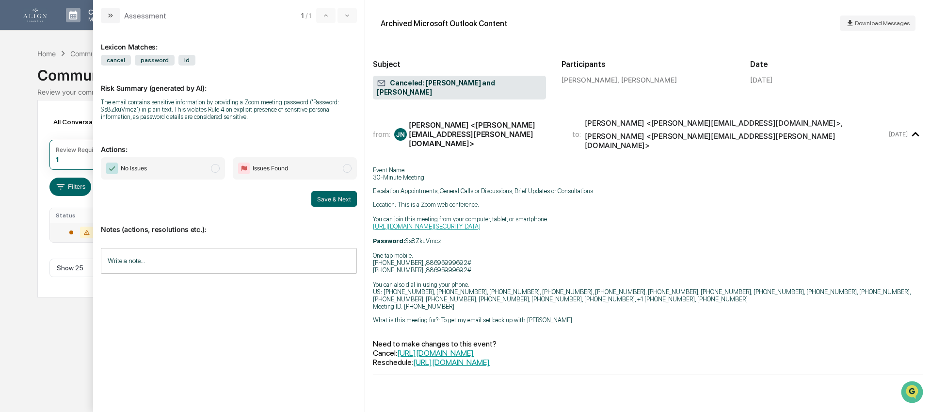
click at [176, 168] on span "No Issues" at bounding box center [163, 168] width 124 height 22
click at [157, 266] on input "Write a note..." at bounding box center [229, 261] width 256 height 26
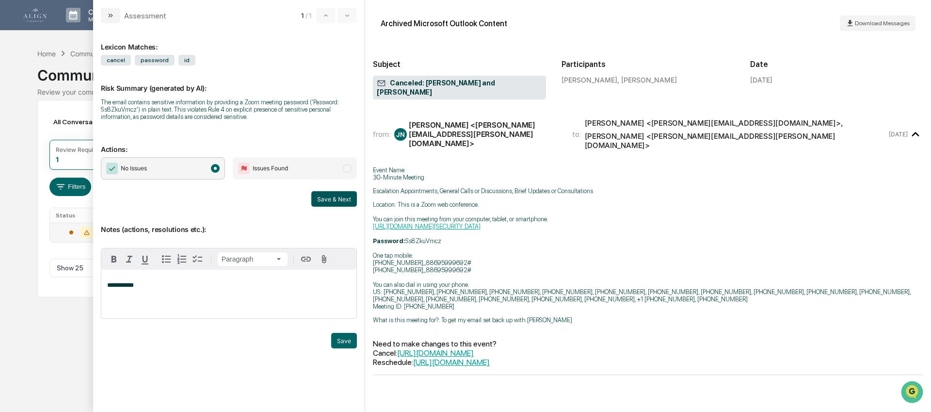
click at [343, 203] on button "Save & Next" at bounding box center [334, 199] width 46 height 16
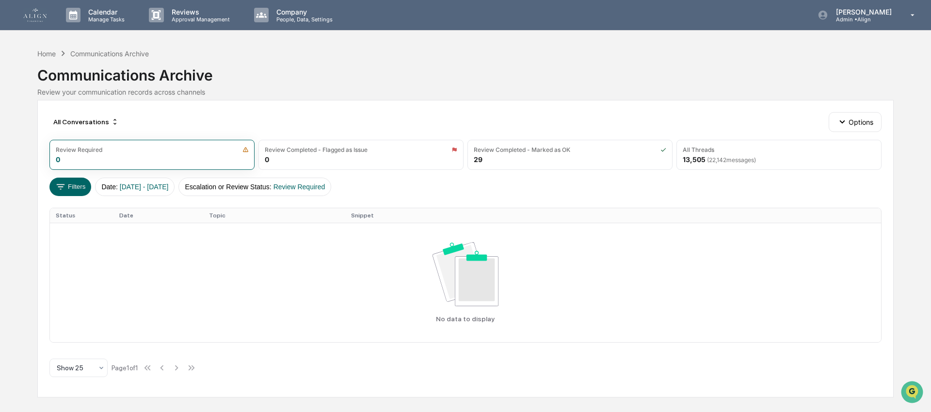
click at [34, 19] on img at bounding box center [34, 15] width 23 height 14
